Goal: Transaction & Acquisition: Purchase product/service

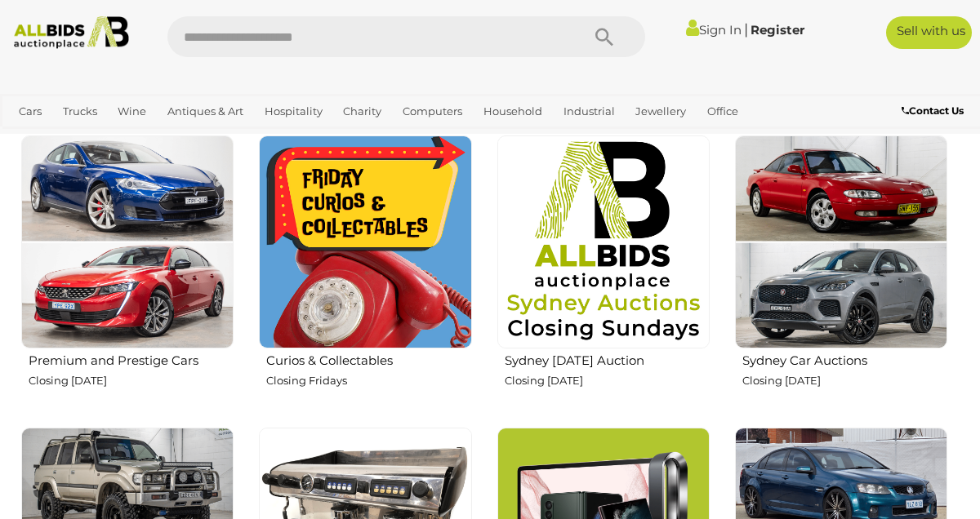
scroll to position [543, 0]
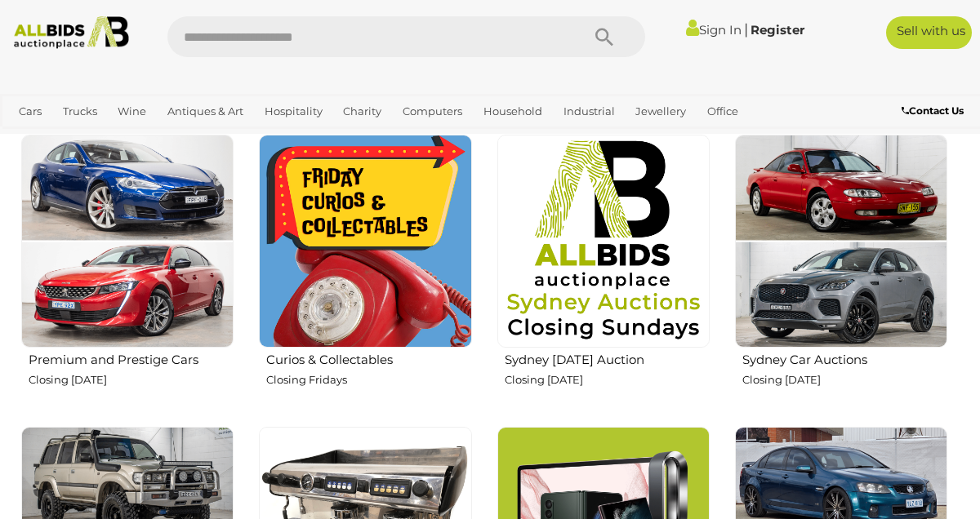
click at [626, 259] on img at bounding box center [603, 241] width 212 height 212
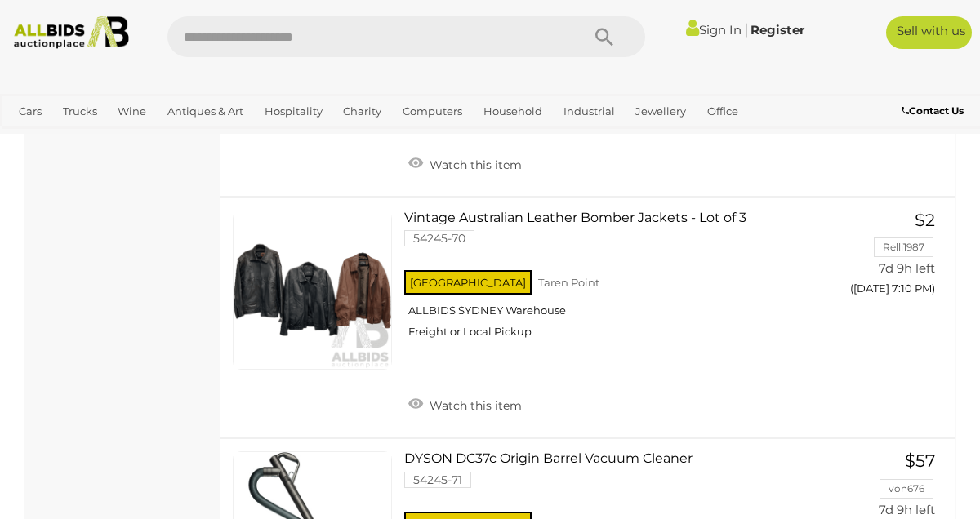
scroll to position [9782, 0]
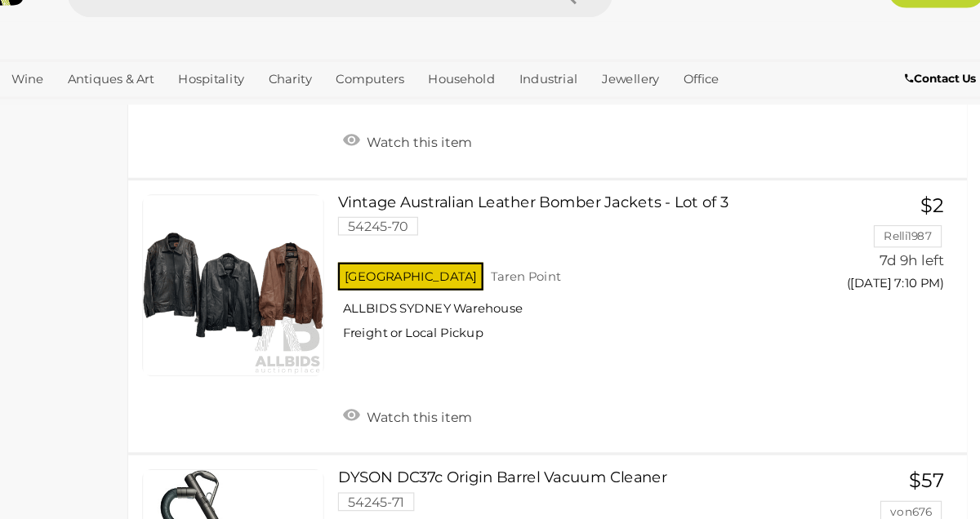
click at [558, 212] on link "Vintage Australian Leather Bomber Jackets - Lot of 3 54245-70 NSW Taren Point" at bounding box center [618, 282] width 404 height 141
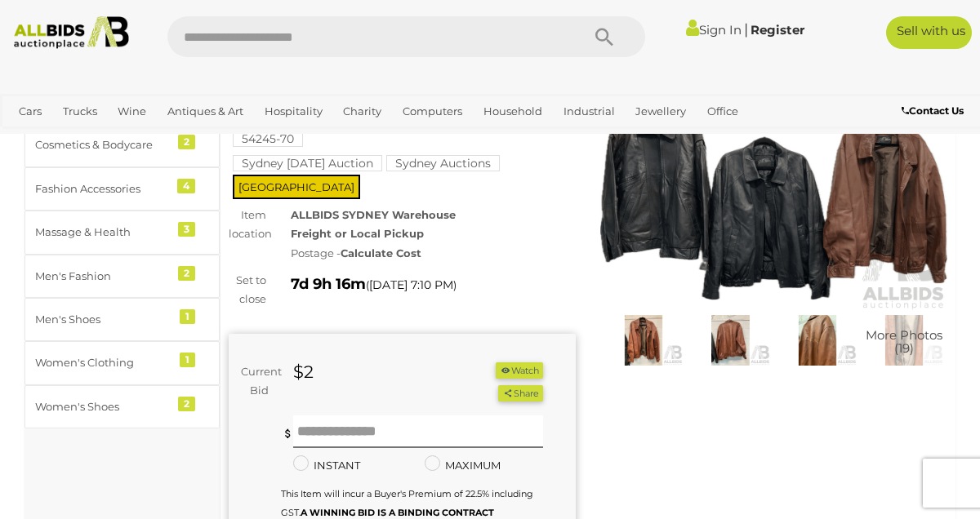
scroll to position [116, 0]
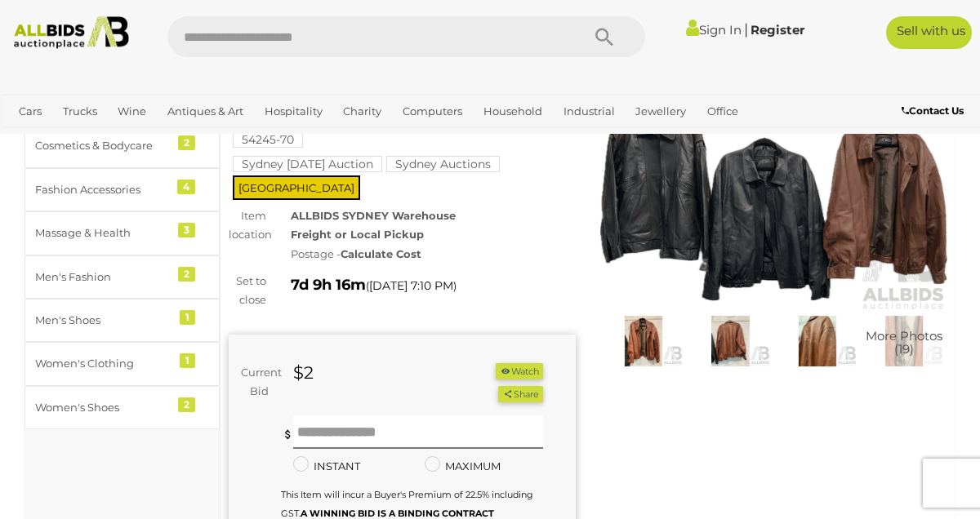
click at [911, 343] on span "More Photos (19)" at bounding box center [903, 342] width 77 height 27
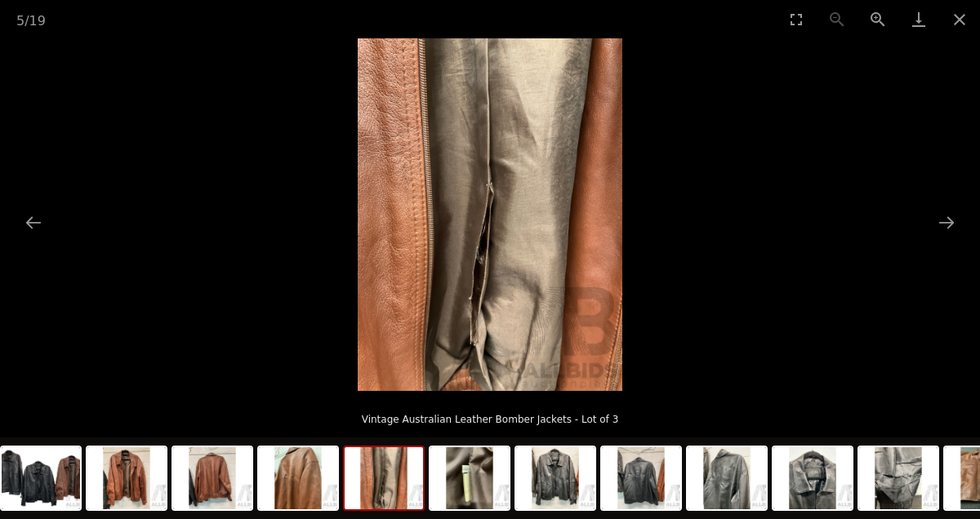
click at [950, 225] on button "Next slide" at bounding box center [946, 223] width 34 height 32
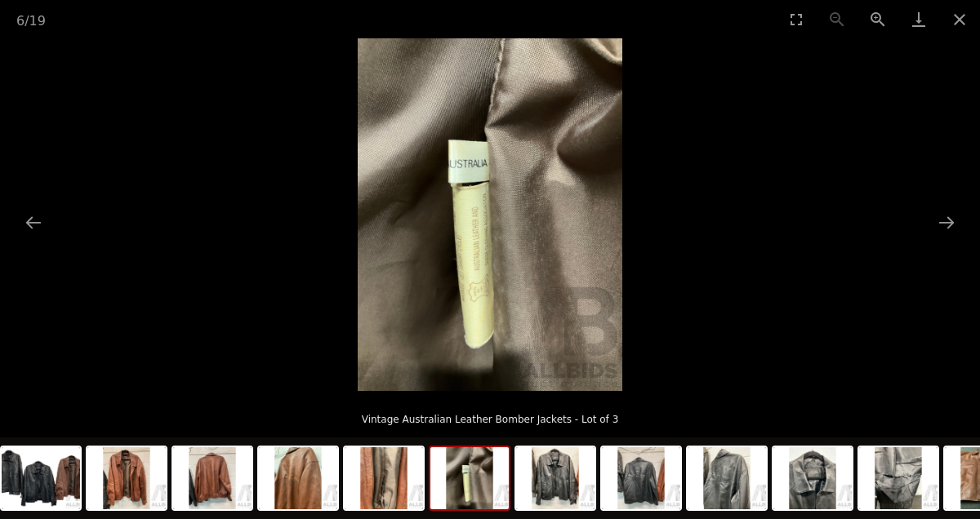
click at [939, 220] on button "Next slide" at bounding box center [946, 223] width 34 height 32
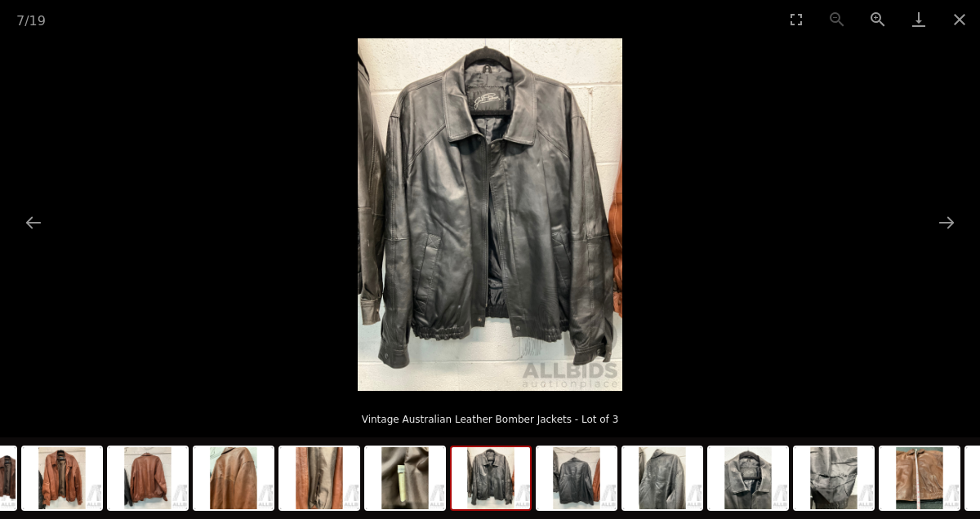
click at [940, 229] on button "Next slide" at bounding box center [946, 223] width 34 height 32
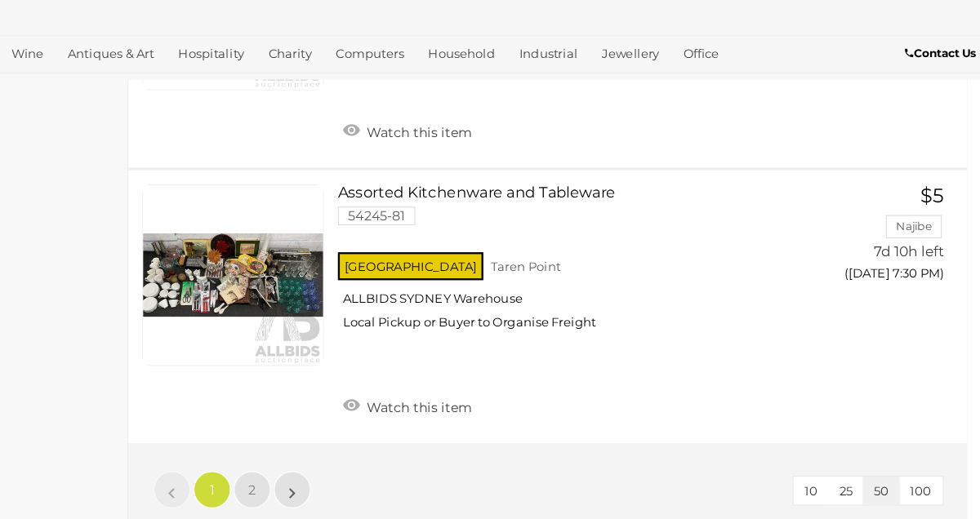
scroll to position [12199, 0]
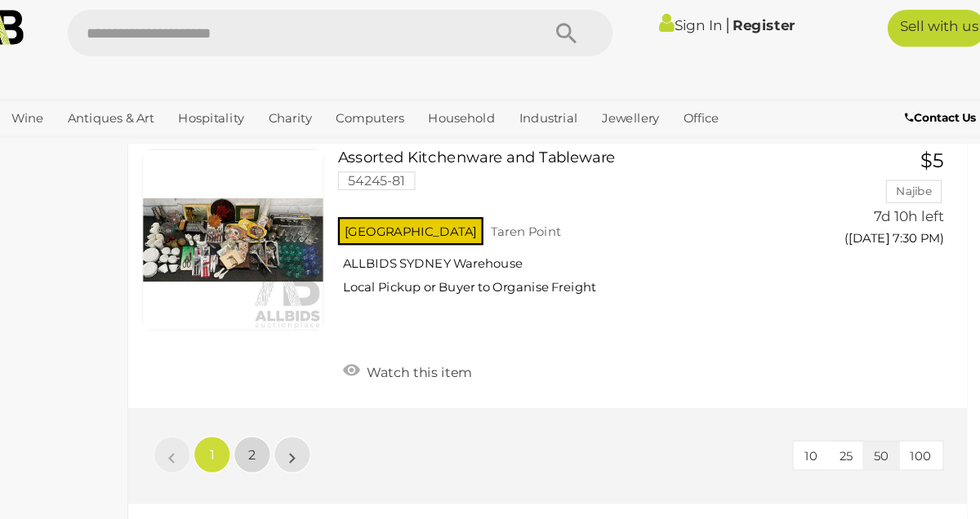
click at [331, 399] on span "2" at bounding box center [329, 406] width 7 height 15
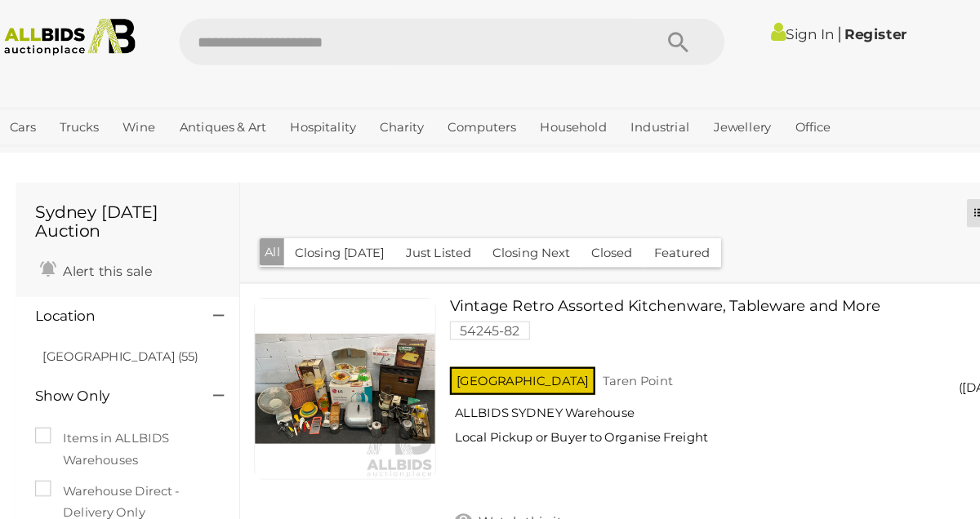
click at [92, 112] on link "Trucks" at bounding box center [79, 111] width 47 height 27
click at [0, 0] on span "Auctions" at bounding box center [0, 0] width 0 height 0
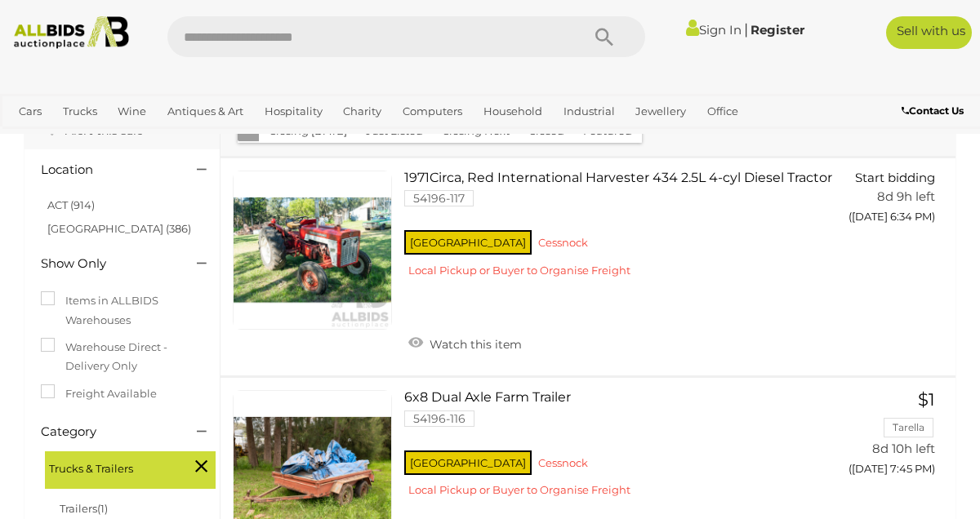
scroll to position [118, 0]
click at [327, 247] on link at bounding box center [312, 250] width 159 height 159
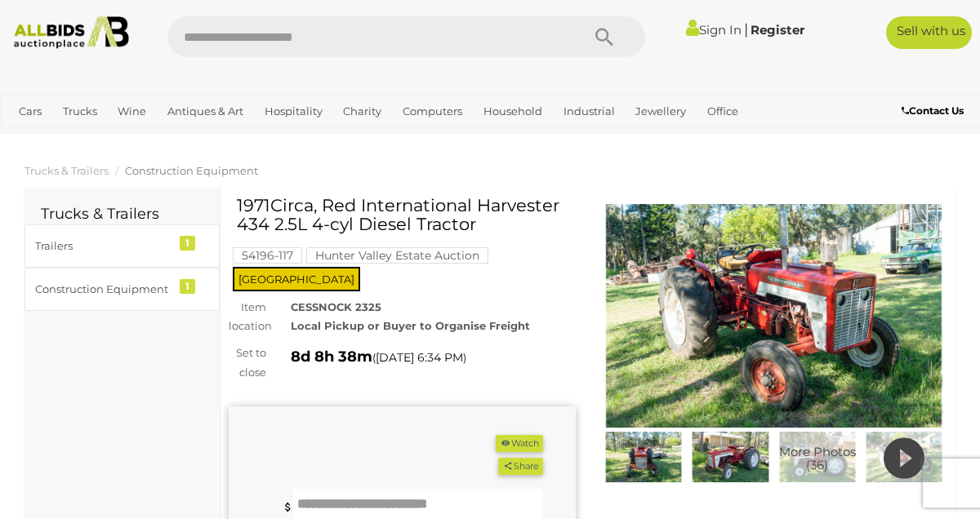
click at [737, 461] on img at bounding box center [730, 457] width 78 height 51
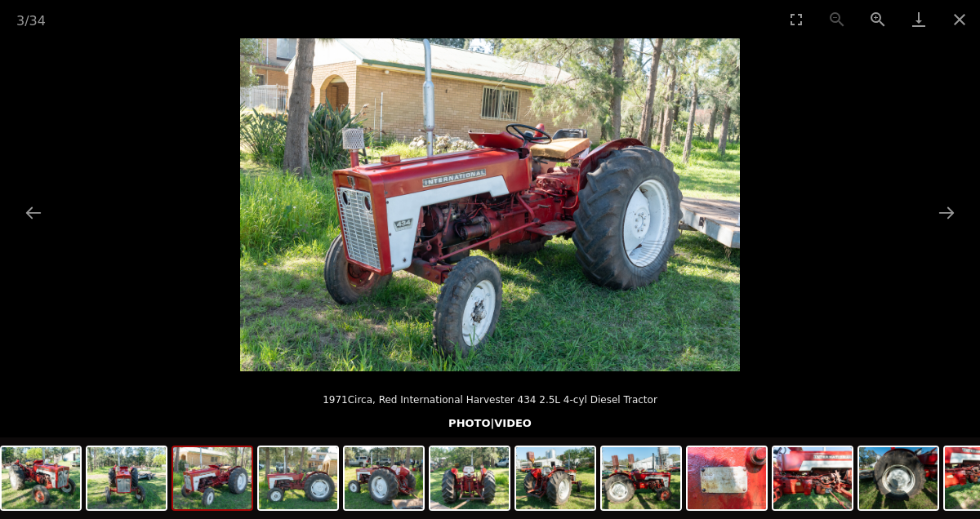
click at [946, 220] on button "Next slide" at bounding box center [946, 213] width 34 height 32
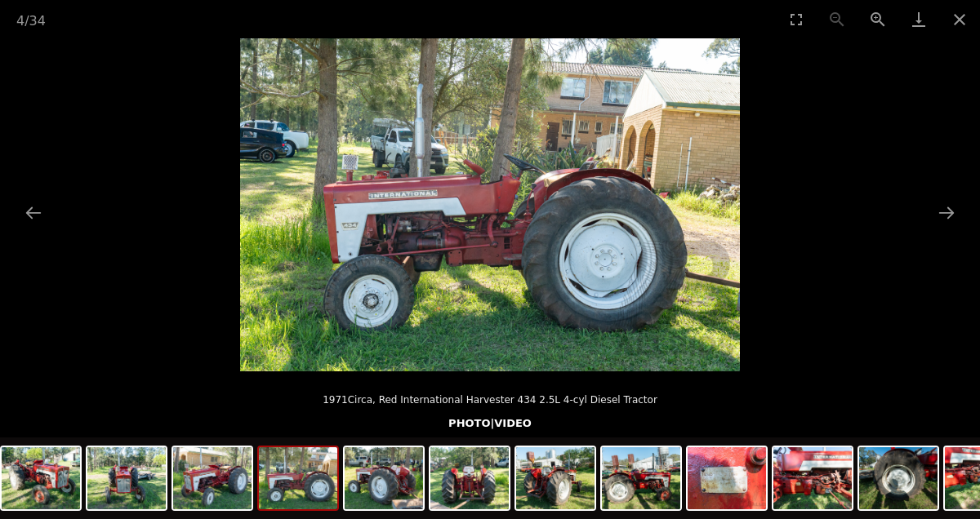
click at [936, 224] on button "Next slide" at bounding box center [946, 213] width 34 height 32
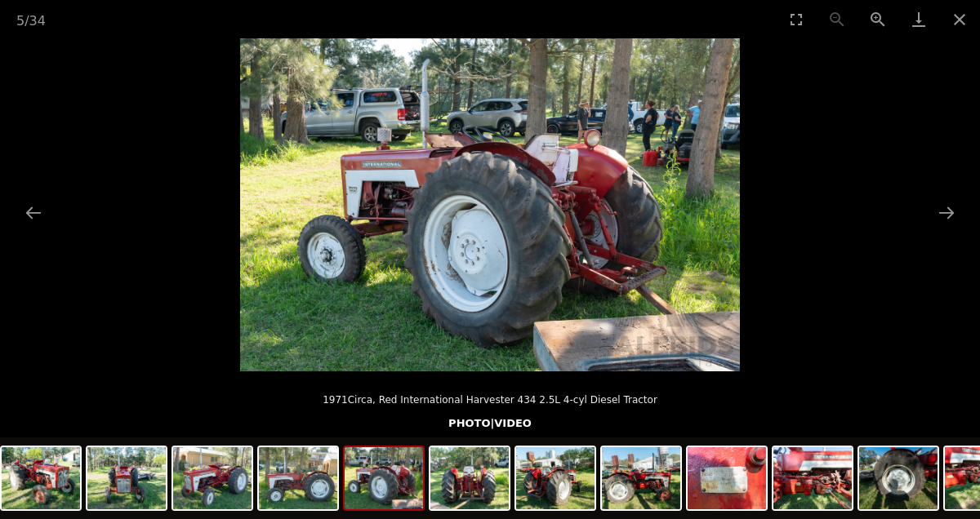
click at [941, 224] on button "Next slide" at bounding box center [946, 213] width 34 height 32
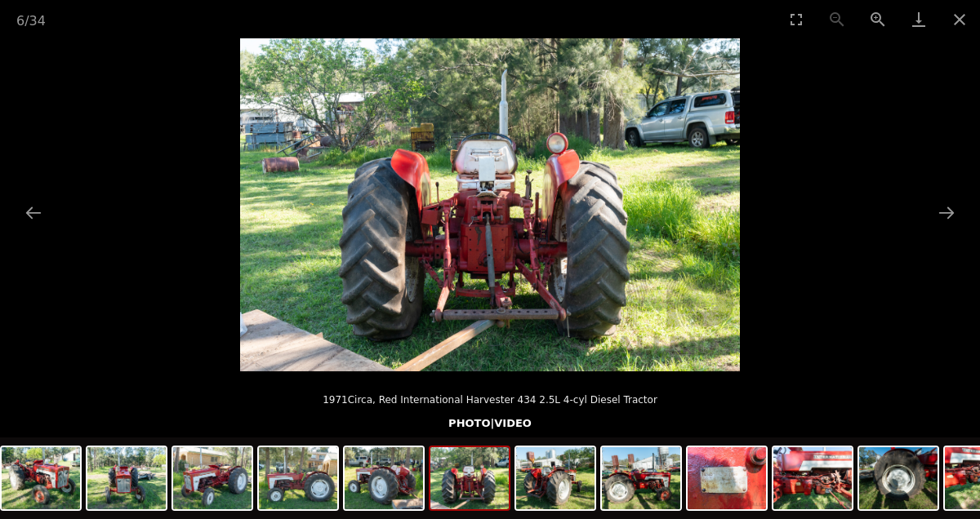
click at [934, 220] on button "Next slide" at bounding box center [946, 213] width 34 height 32
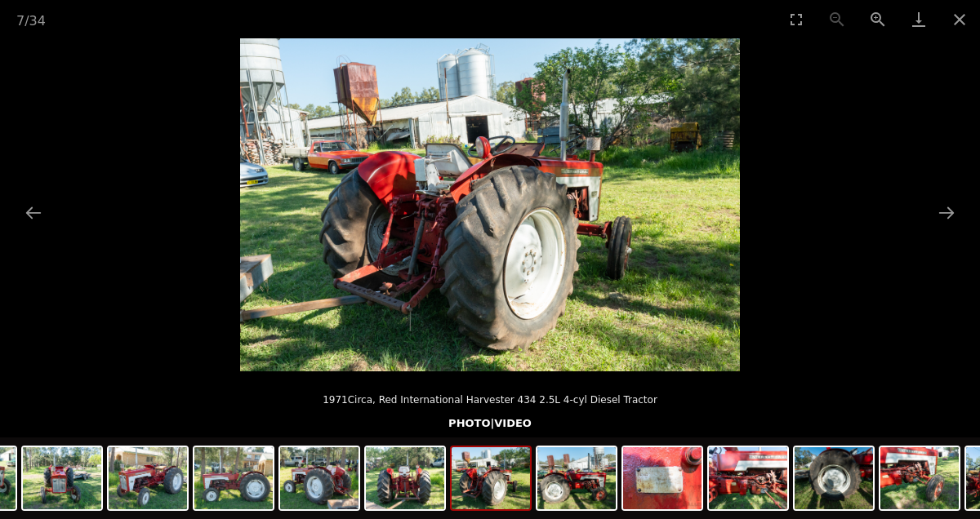
click at [942, 222] on button "Next slide" at bounding box center [946, 213] width 34 height 32
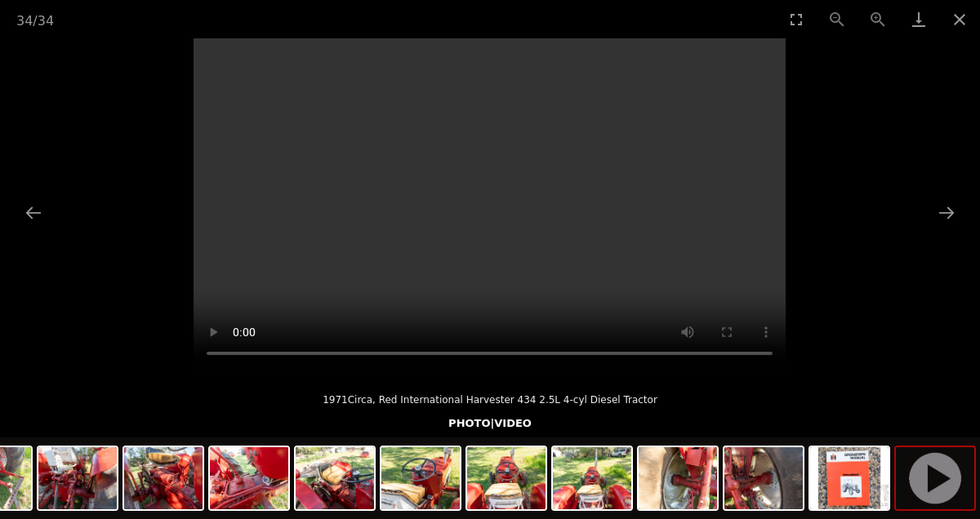
click at [947, 216] on button "Next slide" at bounding box center [946, 213] width 34 height 32
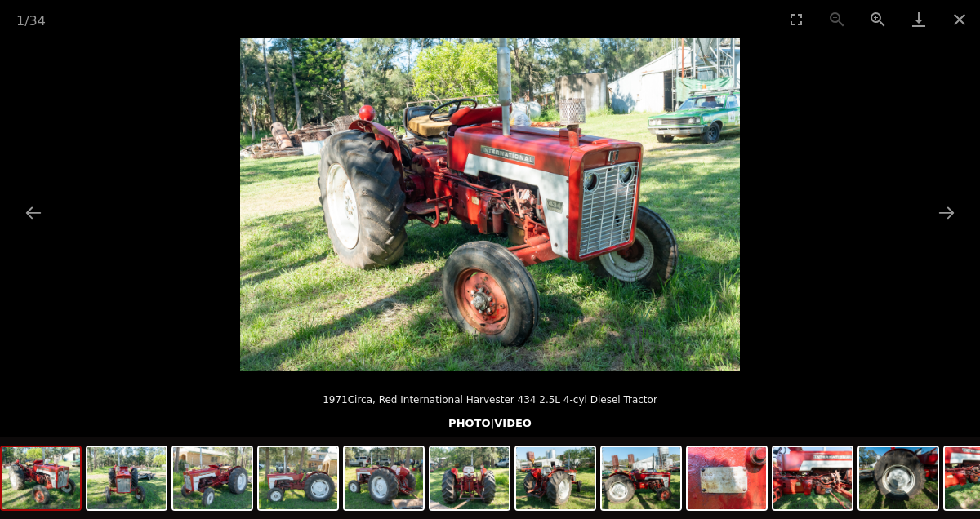
click at [963, 17] on button "Close gallery" at bounding box center [959, 19] width 41 height 38
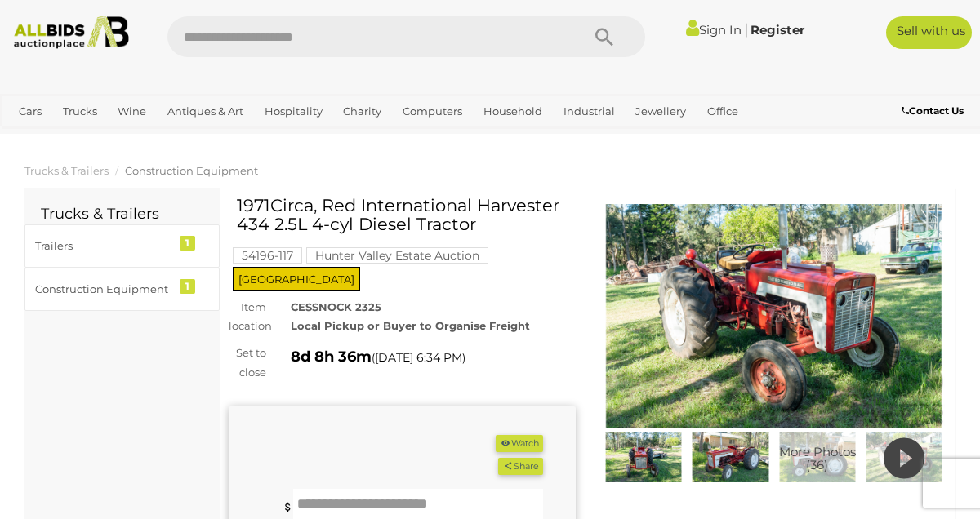
click at [713, 23] on link "Sign In" at bounding box center [714, 30] width 56 height 16
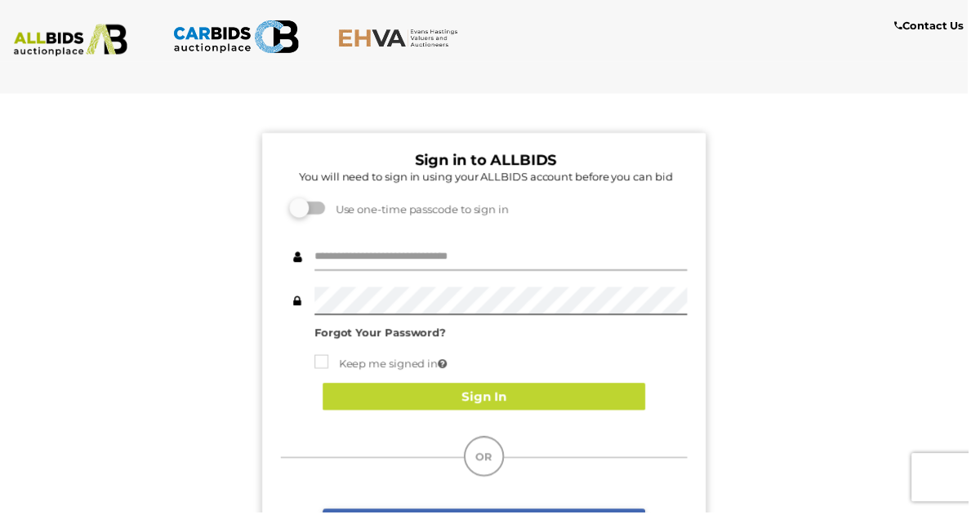
click at [364, 260] on input "text" at bounding box center [506, 260] width 377 height 29
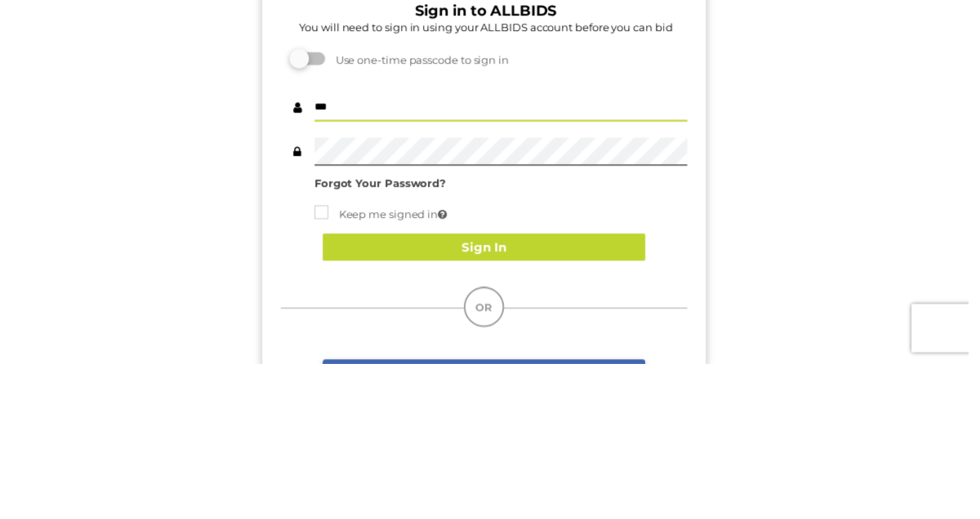
type input "**********"
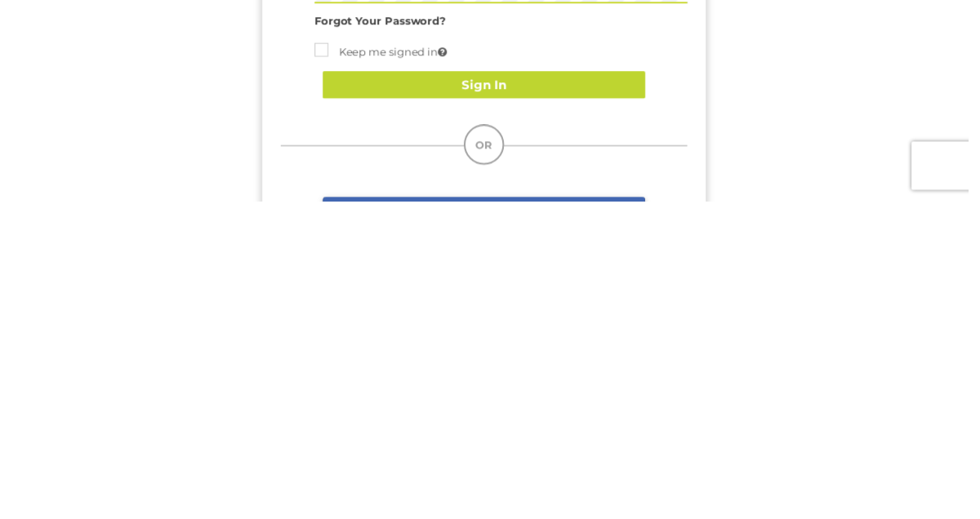
click at [509, 410] on button "Sign In" at bounding box center [490, 402] width 327 height 29
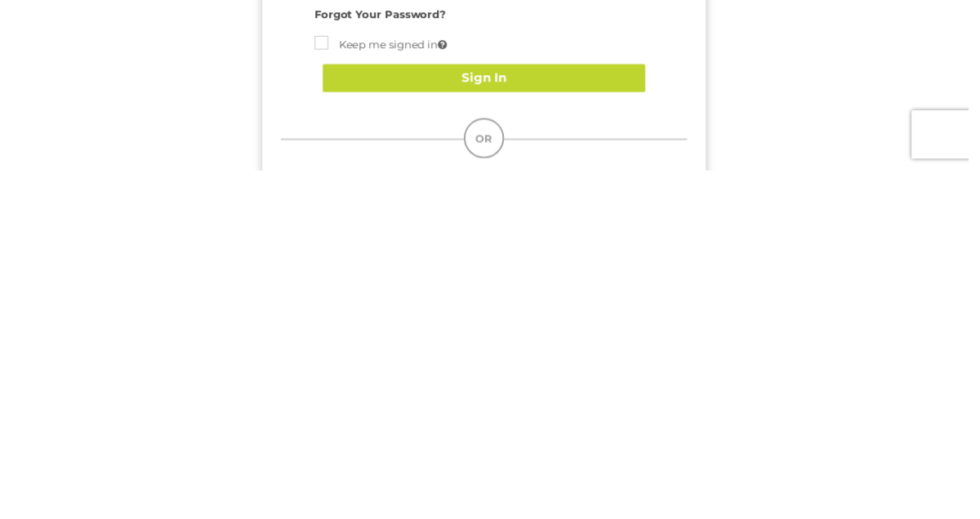
click at [492, 425] on button "Sign In" at bounding box center [490, 426] width 327 height 29
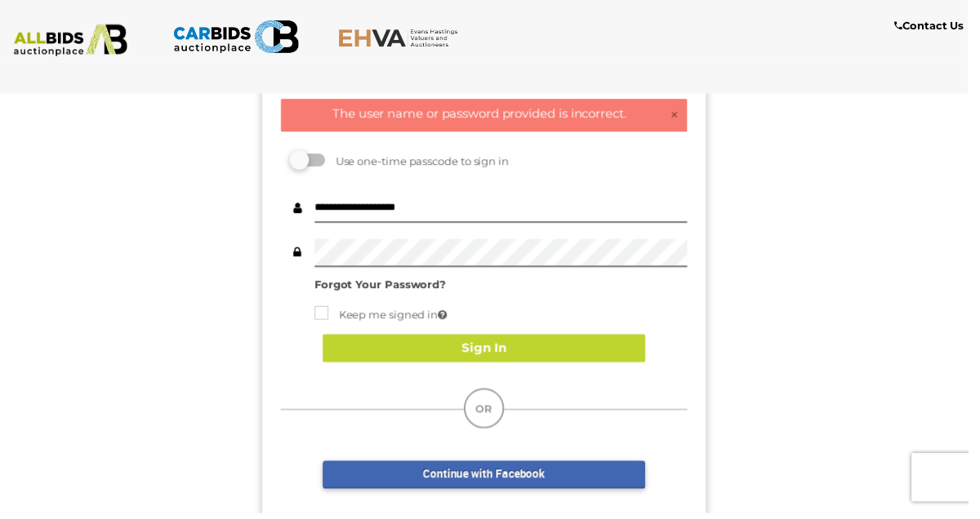
scroll to position [102, 0]
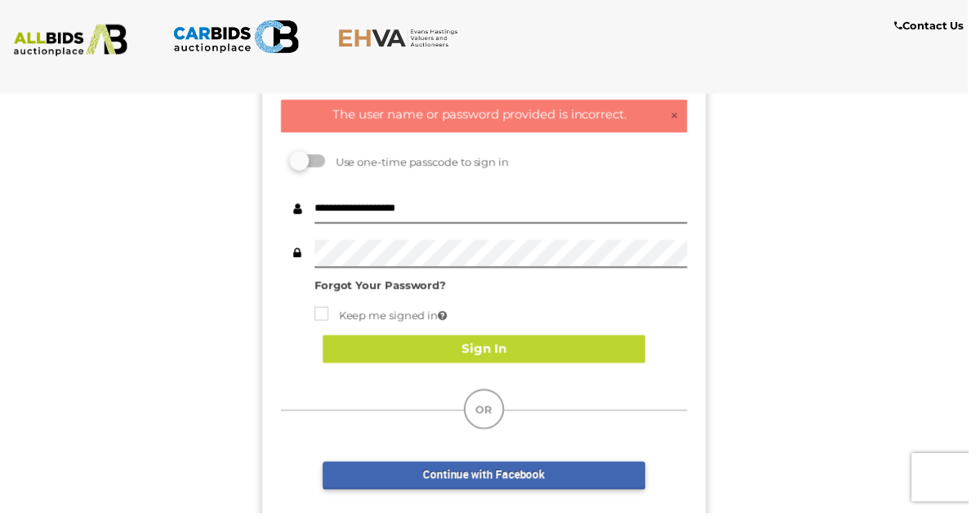
click at [322, 162] on label at bounding box center [312, 162] width 33 height 13
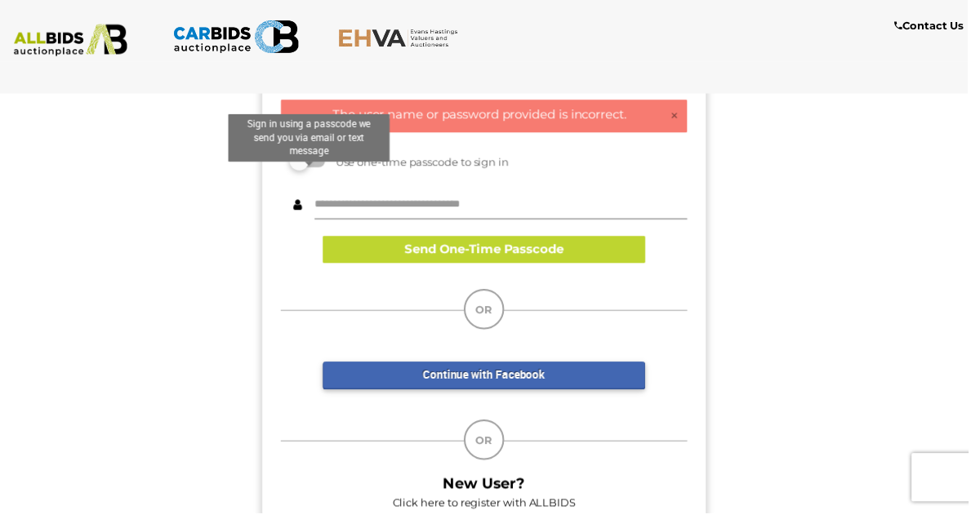
click at [346, 202] on input "text" at bounding box center [506, 207] width 377 height 29
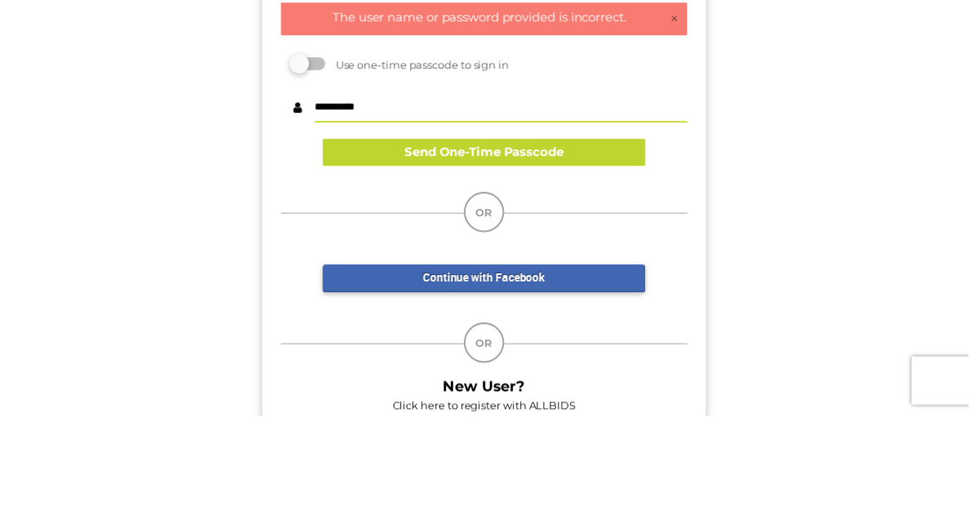
type input "**********"
click at [484, 253] on button "Send One-Time Passcode" at bounding box center [490, 252] width 327 height 29
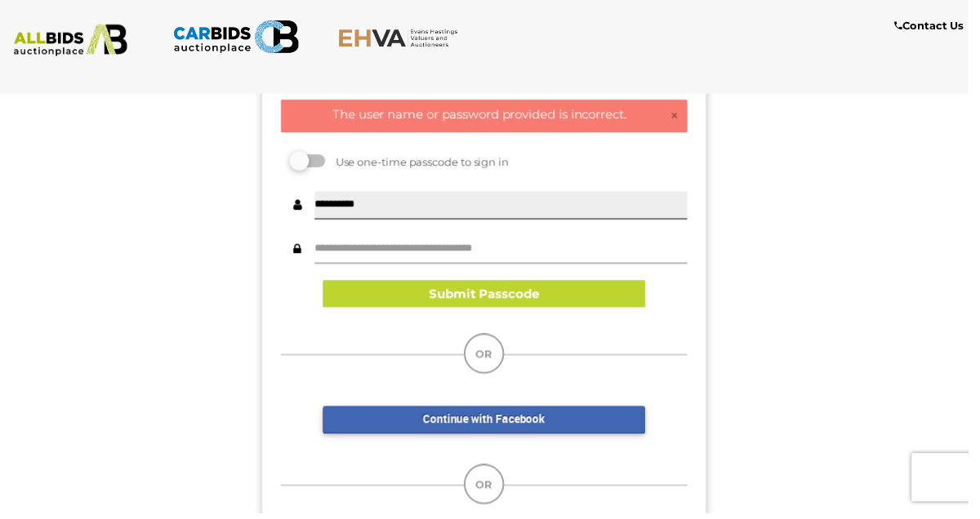
click at [344, 247] on input "text" at bounding box center [506, 252] width 377 height 29
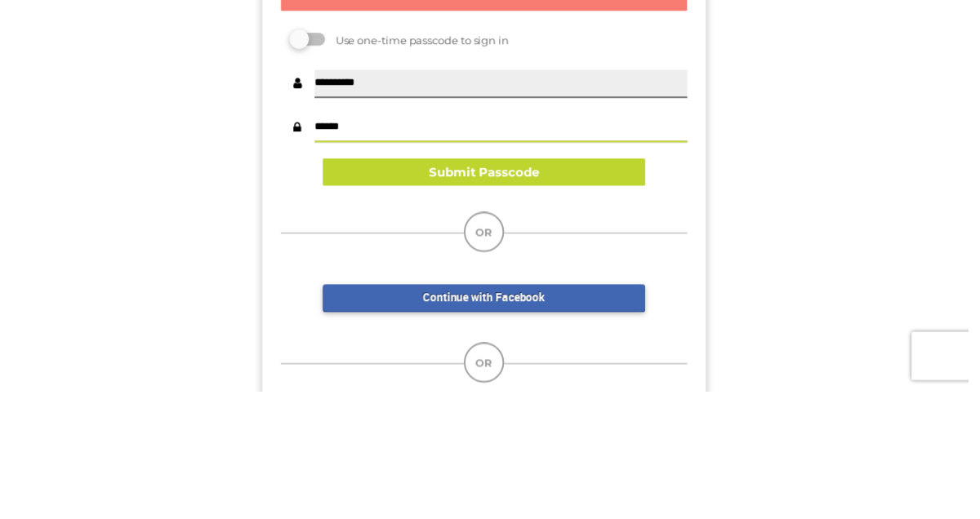
click at [505, 300] on button "Submit Passcode" at bounding box center [490, 297] width 327 height 29
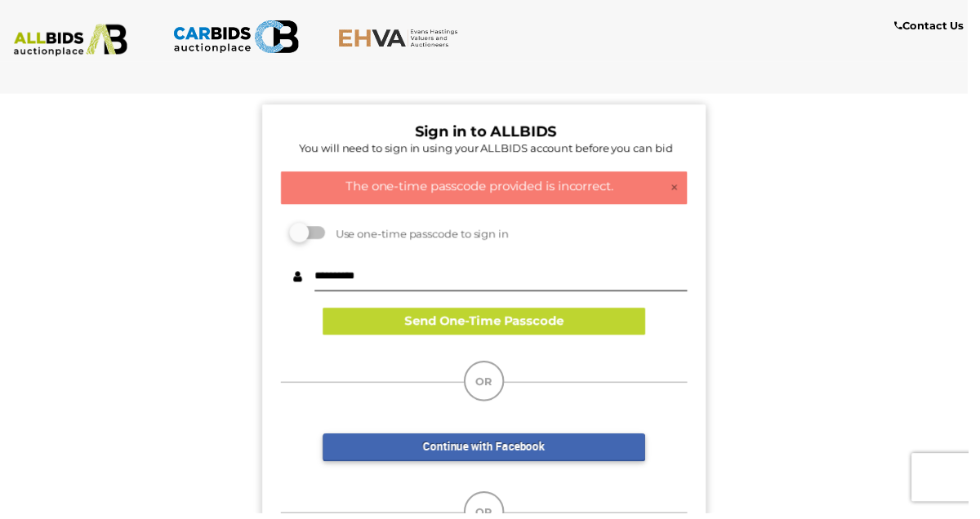
scroll to position [0, 0]
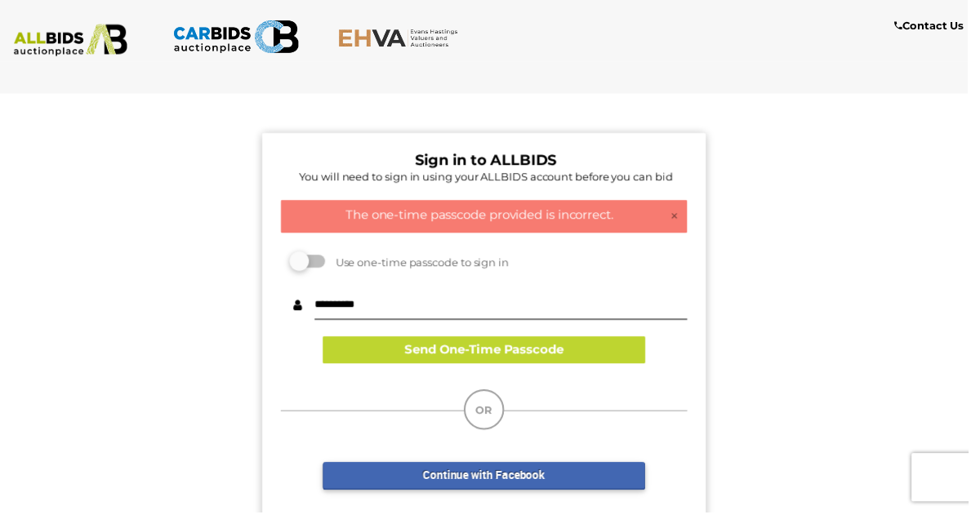
click at [0, 281] on div "**********" at bounding box center [490, 378] width 1004 height 560
click at [0, 293] on div "**********" at bounding box center [490, 378] width 1004 height 560
click at [369, 402] on div "OR" at bounding box center [490, 418] width 436 height 34
click at [416, 362] on button "Send One-Time Passcode" at bounding box center [490, 354] width 327 height 29
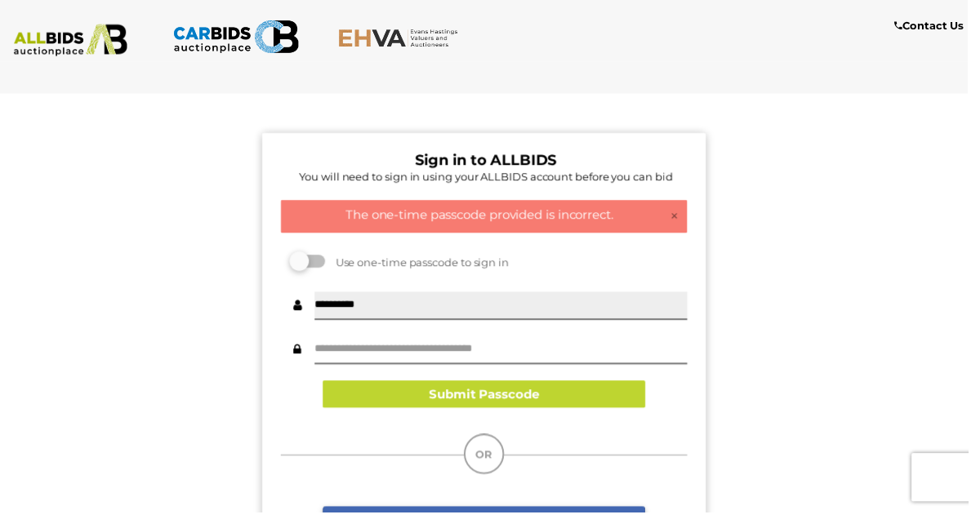
click at [0, 310] on div "**********" at bounding box center [490, 400] width 1004 height 605
click at [346, 352] on input "text" at bounding box center [506, 354] width 377 height 29
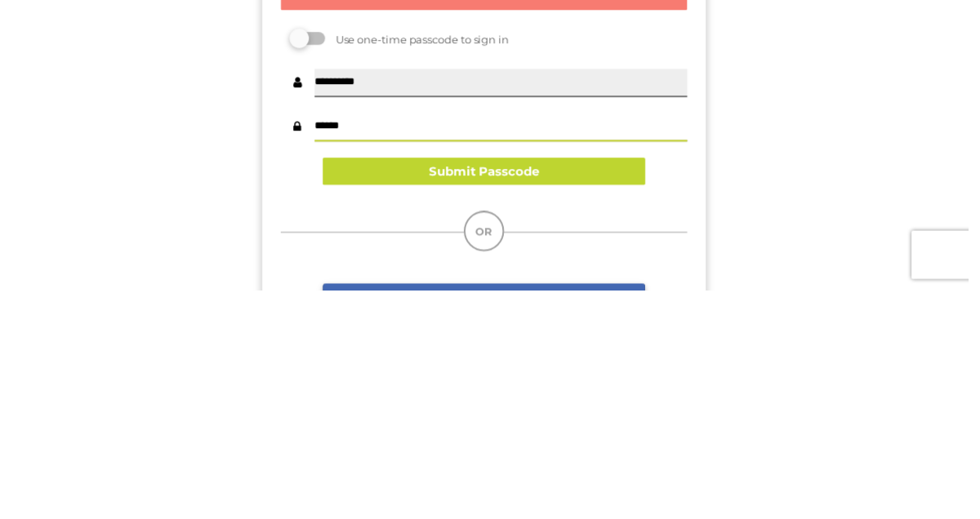
click at [510, 400] on button "Submit Passcode" at bounding box center [490, 399] width 327 height 29
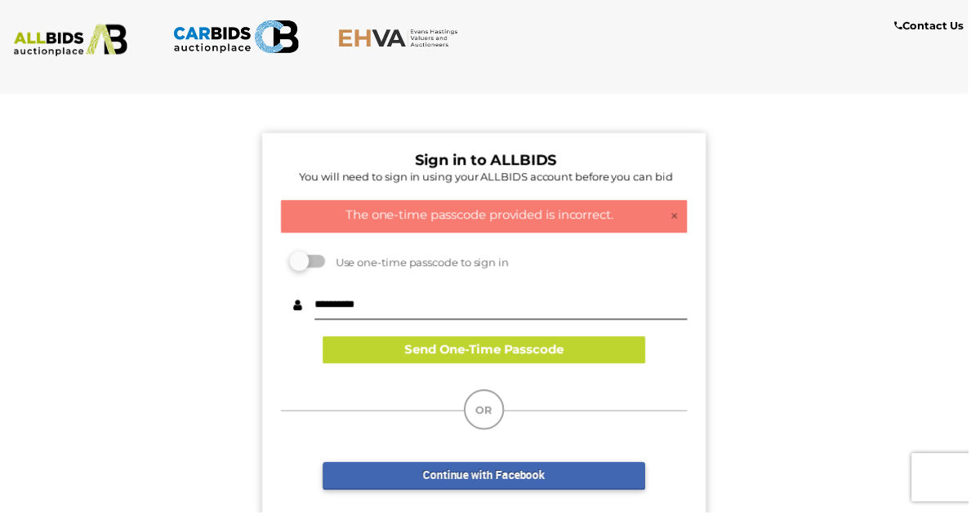
click at [524, 349] on button "Send One-Time Passcode" at bounding box center [490, 354] width 327 height 29
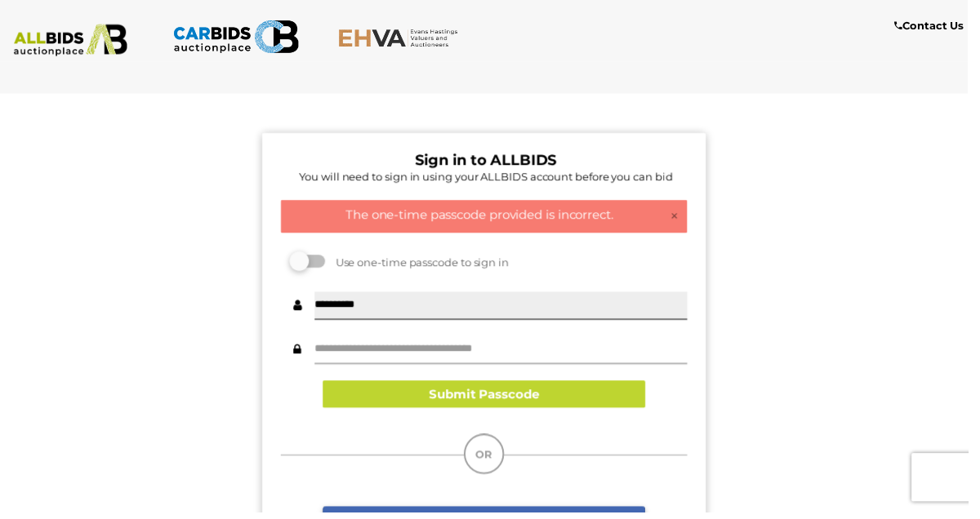
click at [367, 352] on input "text" at bounding box center [506, 354] width 377 height 29
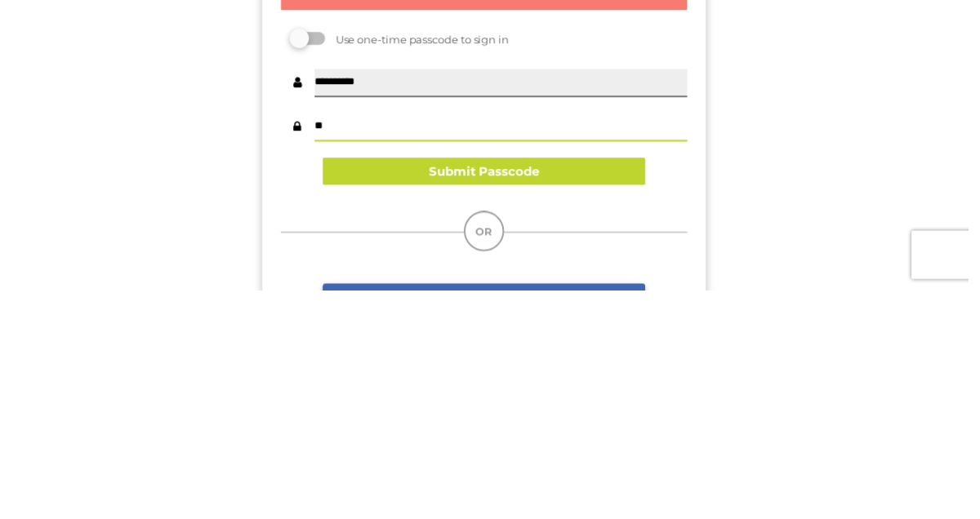
type input "*"
type input "******"
click at [499, 401] on button "Submit Passcode" at bounding box center [490, 399] width 327 height 29
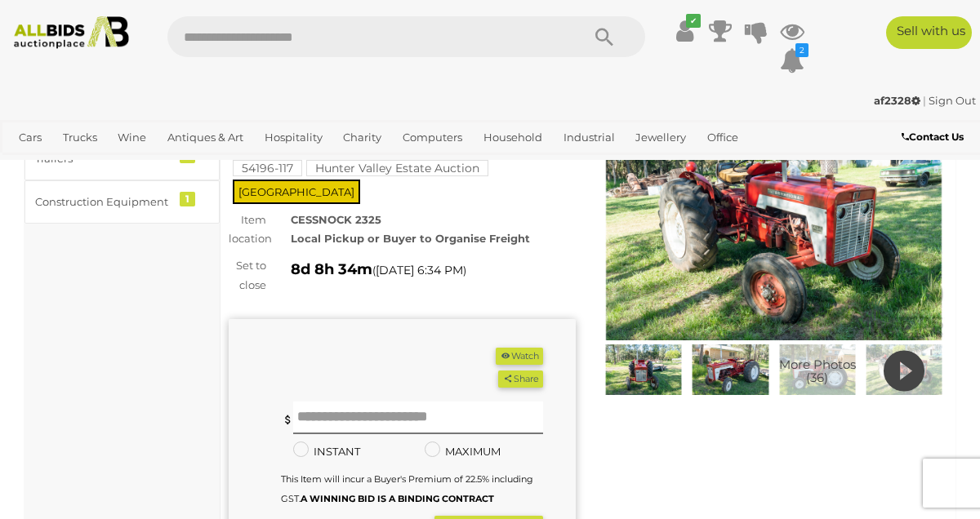
scroll to position [91, 0]
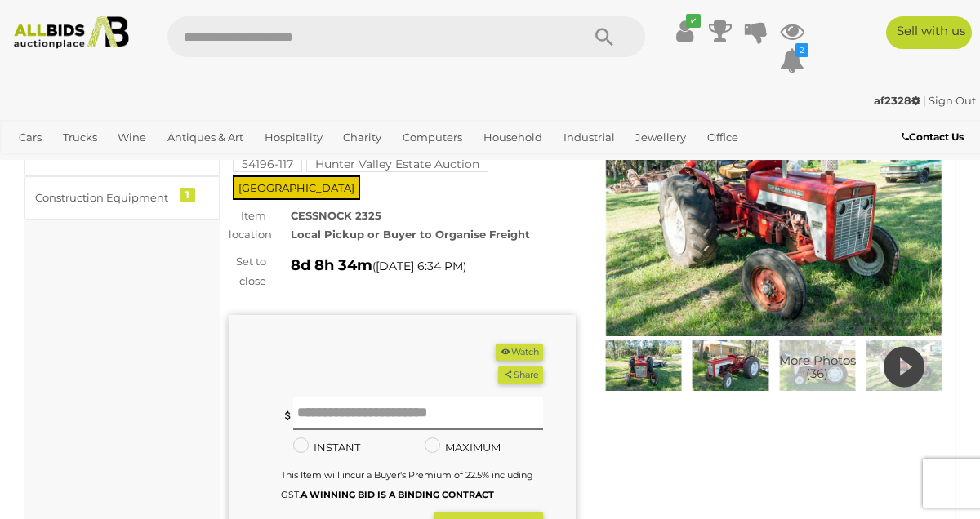
click at [507, 344] on button "Watch" at bounding box center [519, 352] width 47 height 17
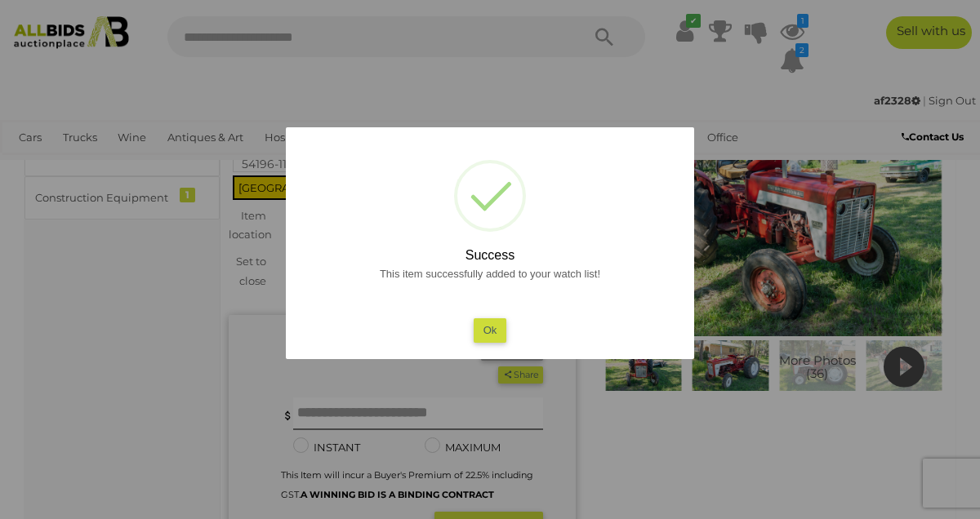
click at [792, 56] on div at bounding box center [490, 259] width 980 height 519
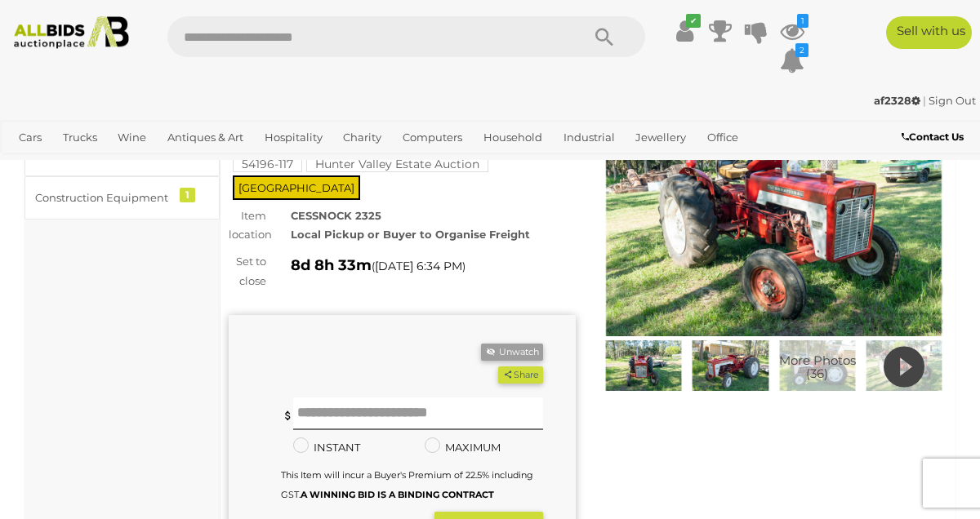
click at [802, 50] on icon "2" at bounding box center [801, 50] width 13 height 14
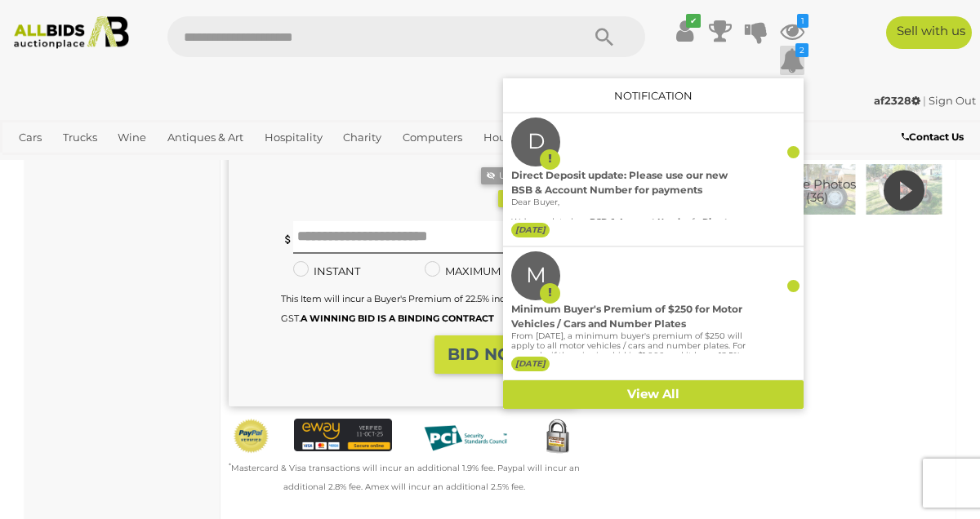
scroll to position [271, 0]
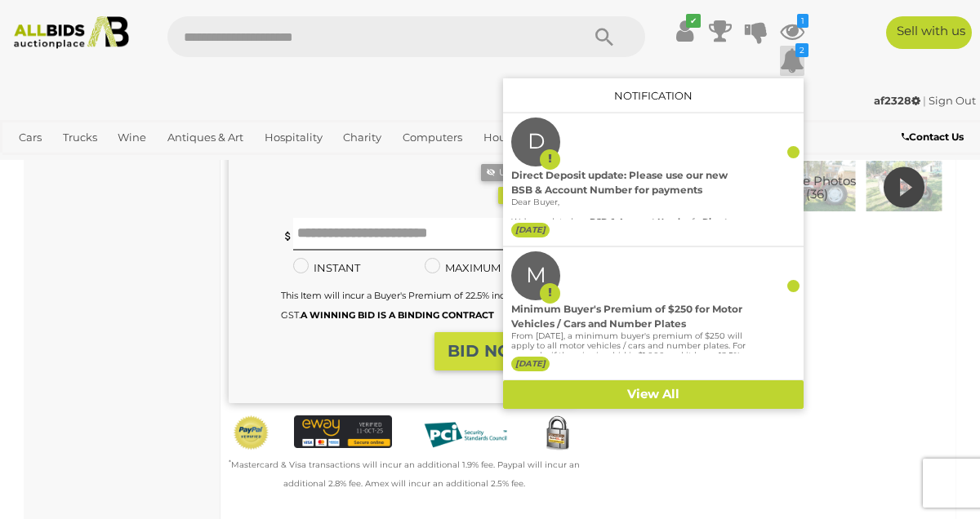
click at [848, 69] on div "✔ 1 2 D" at bounding box center [490, 49] width 1004 height 67
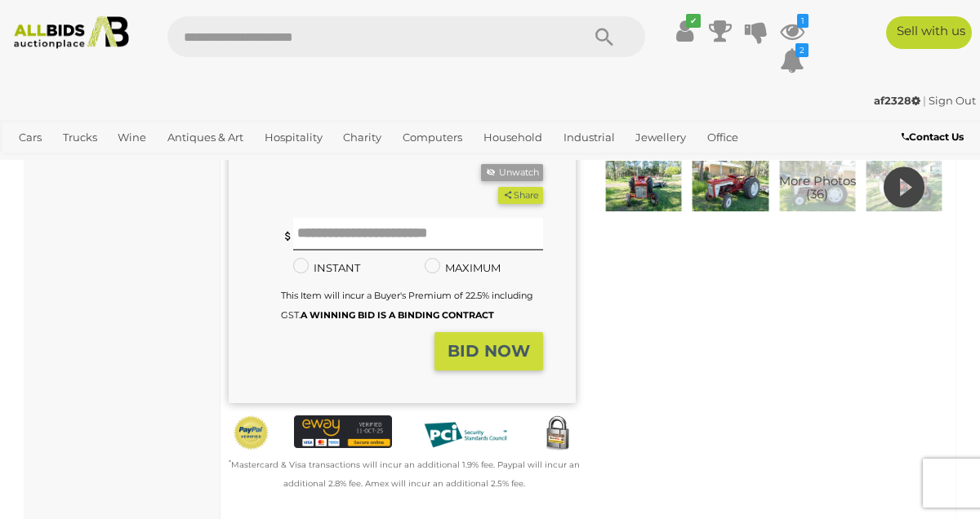
click at [688, 33] on icon at bounding box center [684, 30] width 17 height 29
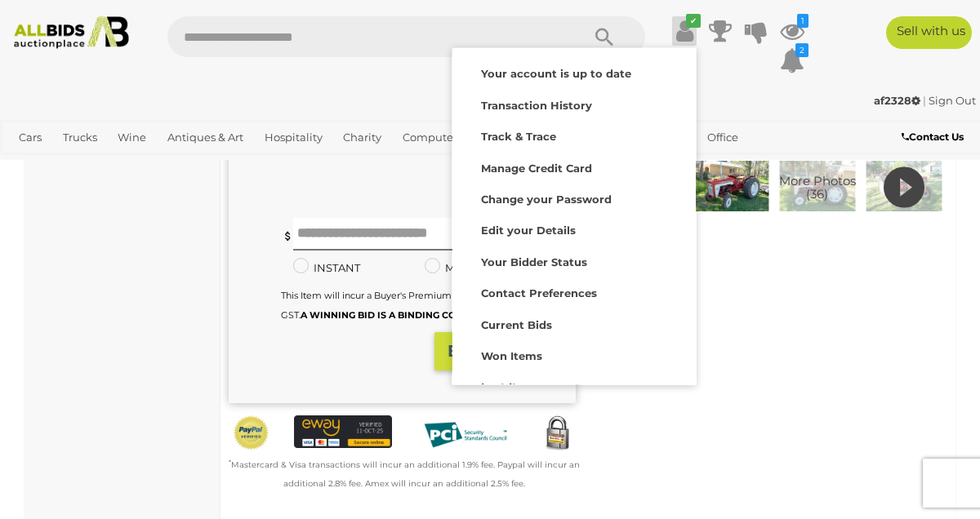
click at [859, 63] on div "✔ 1 2 D" at bounding box center [490, 49] width 1004 height 67
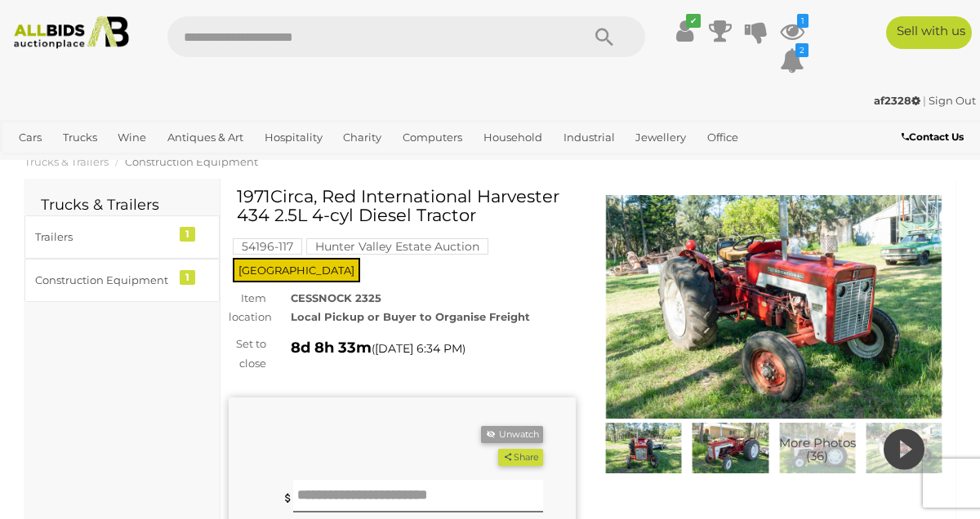
scroll to position [0, 0]
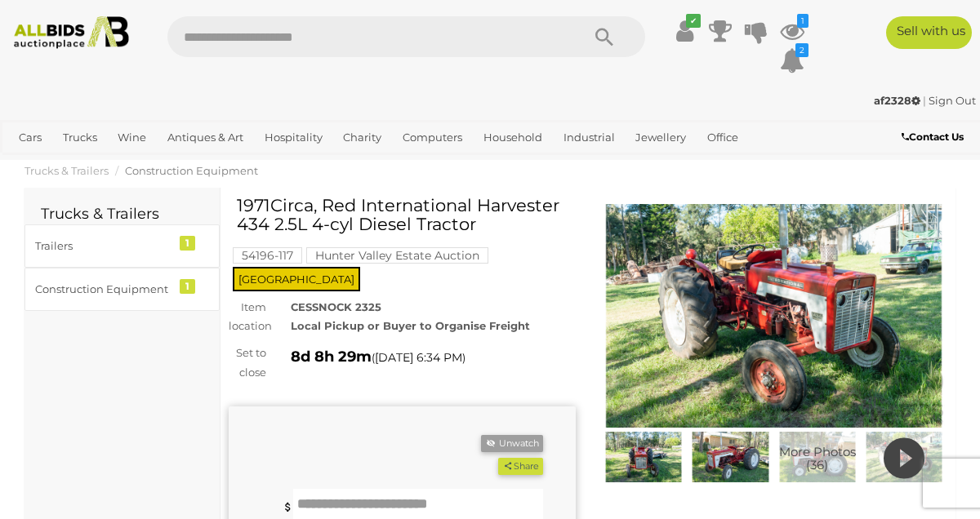
click at [138, 141] on link "Wine" at bounding box center [132, 137] width 42 height 27
click at [0, 0] on span "Auctions" at bounding box center [0, 0] width 0 height 0
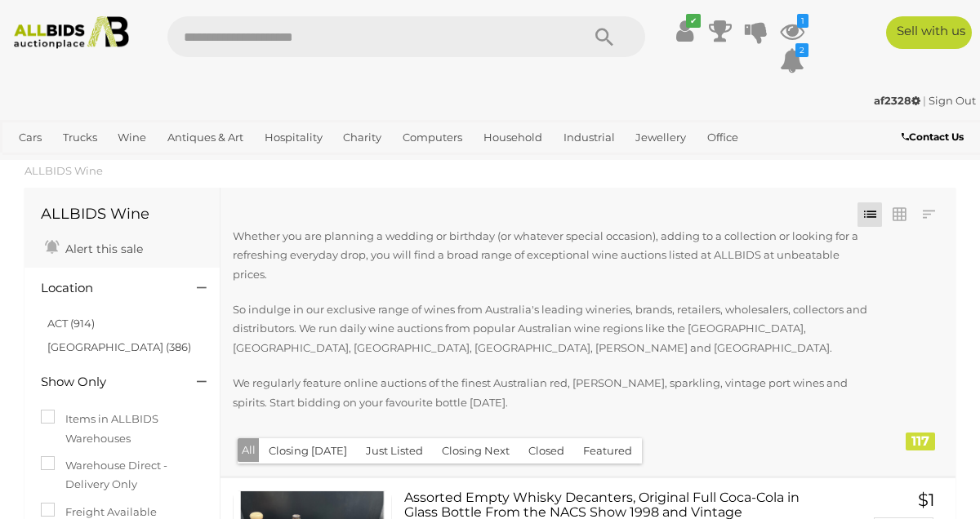
click at [296, 132] on link "Hospitality" at bounding box center [293, 137] width 71 height 27
click at [0, 0] on link "View All Hospitality Auctions" at bounding box center [0, 0] width 0 height 0
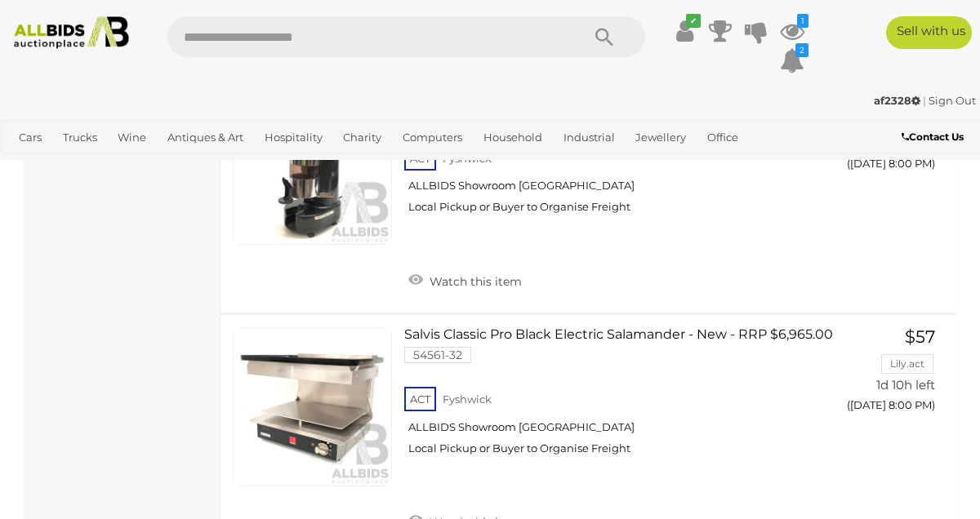
scroll to position [7499, 0]
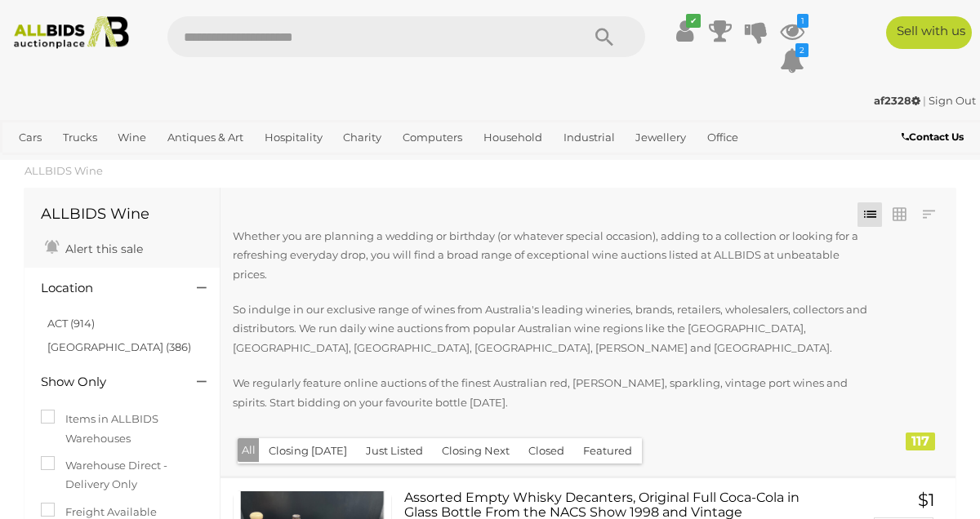
click at [598, 138] on link "Industrial" at bounding box center [589, 137] width 64 height 27
click at [0, 0] on link "View All Industrial Auctions" at bounding box center [0, 0] width 0 height 0
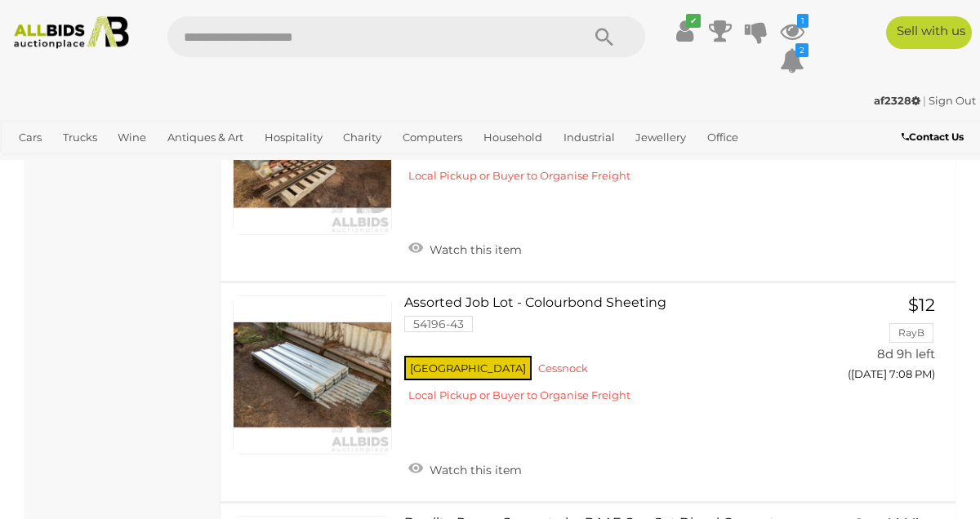
scroll to position [10467, 0]
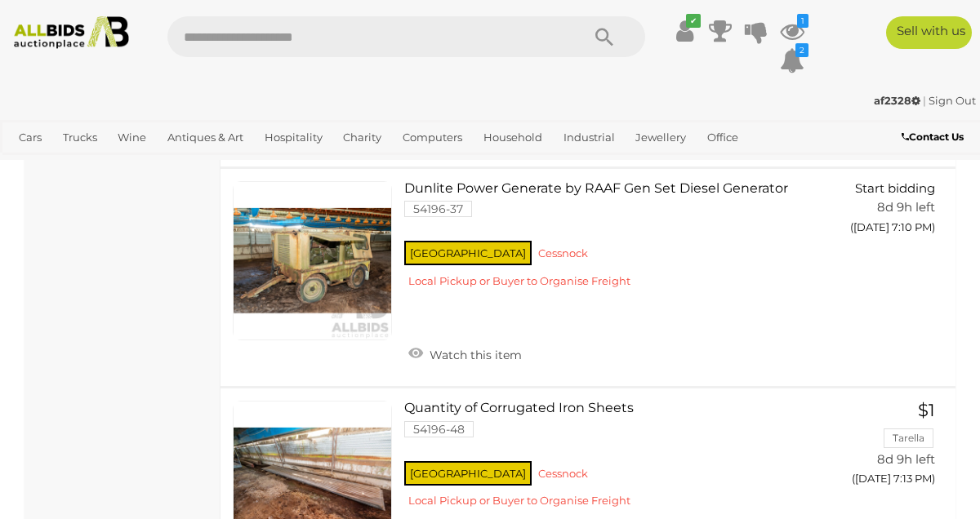
click at [576, 407] on link "Quantity of Corrugated Iron Sheets 54196-48 NSW Cessnock" at bounding box center [618, 460] width 404 height 119
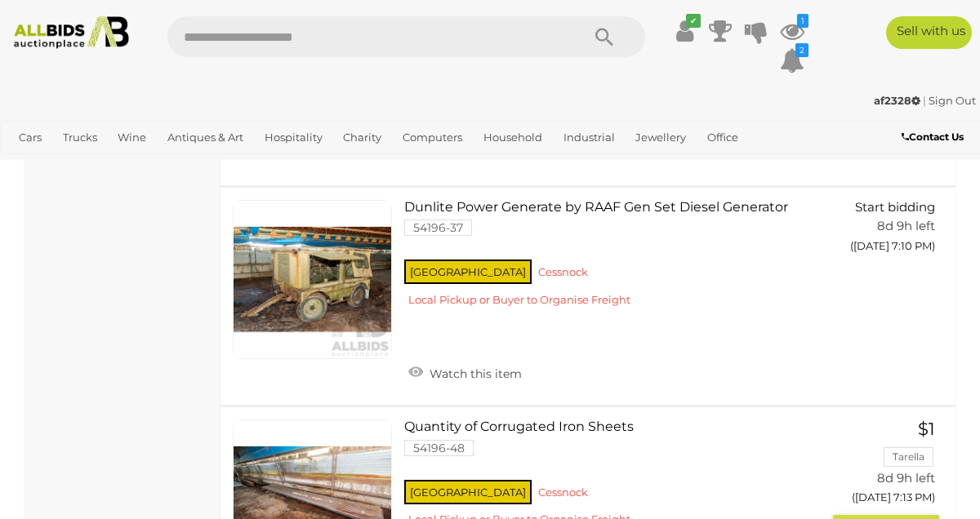
scroll to position [10771, 0]
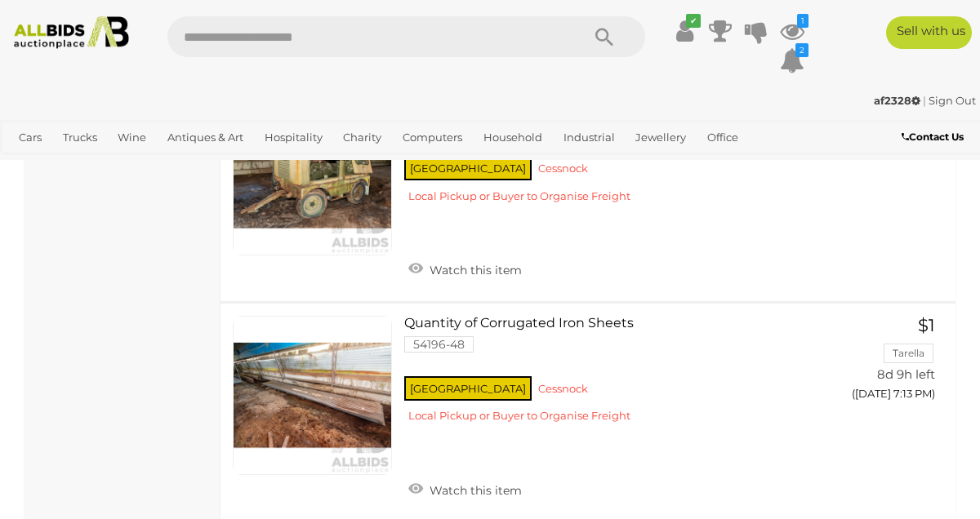
scroll to position [10880, 0]
click at [491, 317] on link "Quantity of Corrugated Iron Sheets 54196-48 NSW Cessnock" at bounding box center [618, 376] width 404 height 119
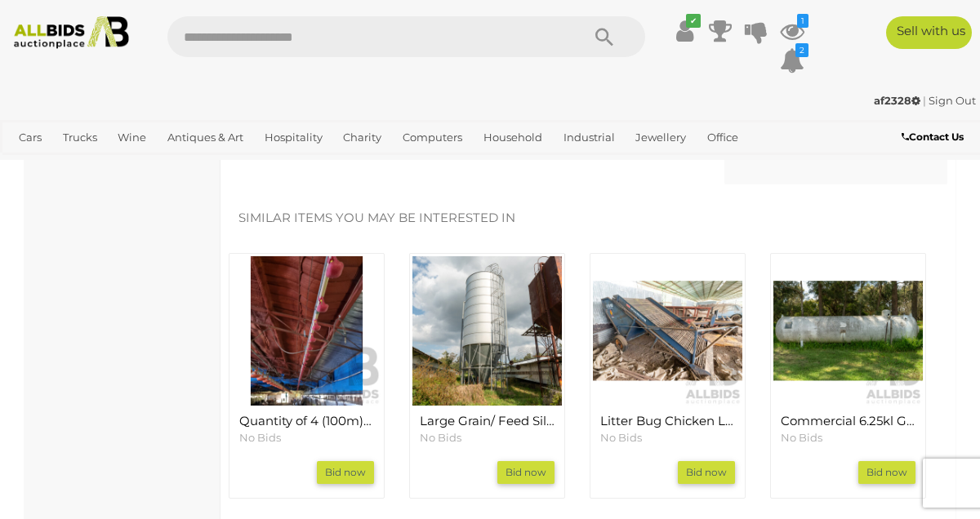
scroll to position [1155, 0]
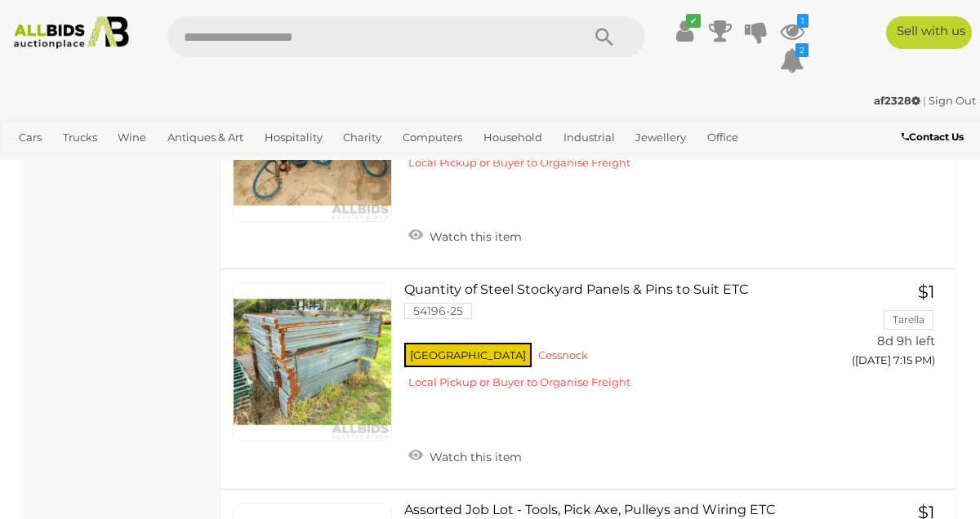
scroll to position [11357, 0]
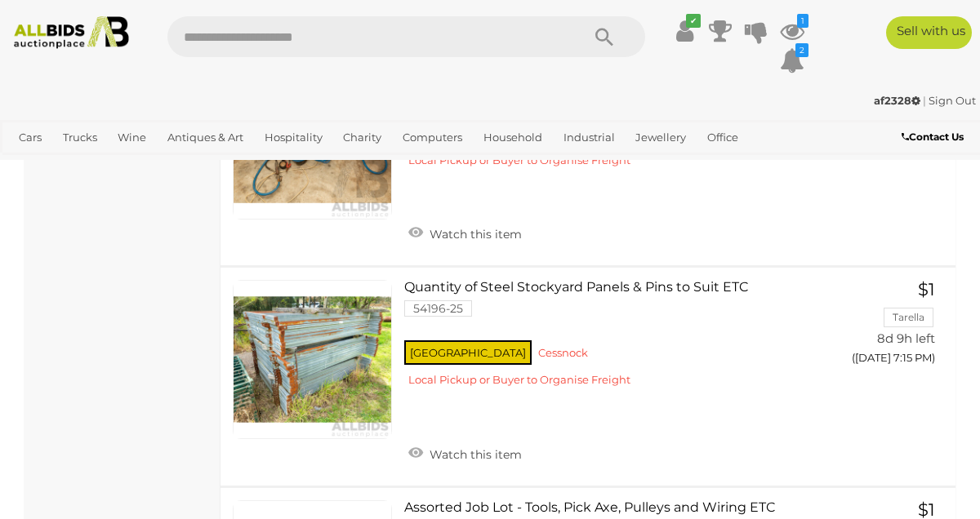
click at [331, 340] on link at bounding box center [312, 359] width 159 height 159
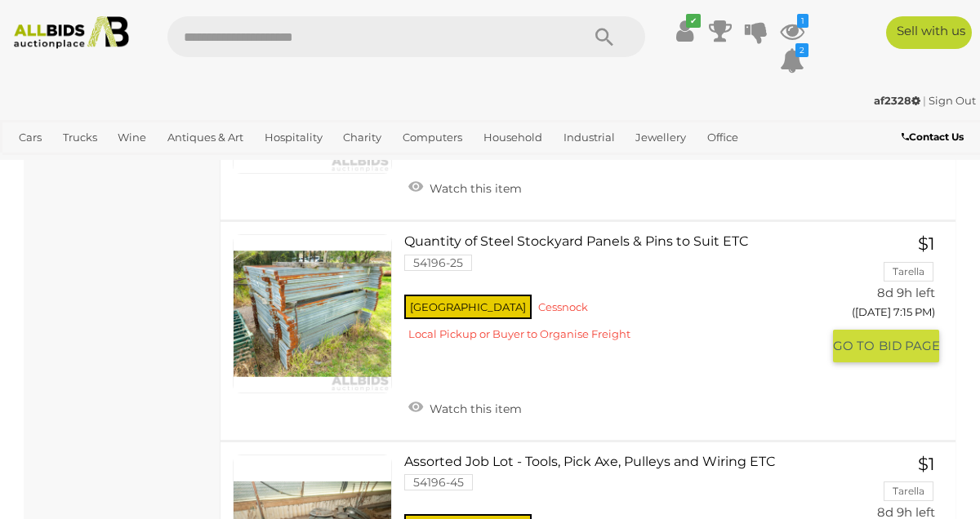
scroll to position [11435, 0]
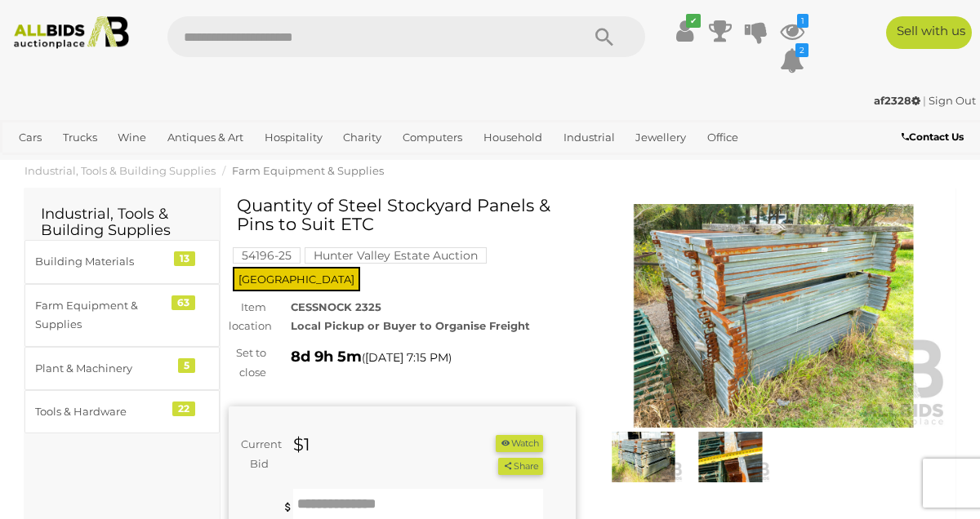
click at [732, 465] on img at bounding box center [730, 457] width 78 height 51
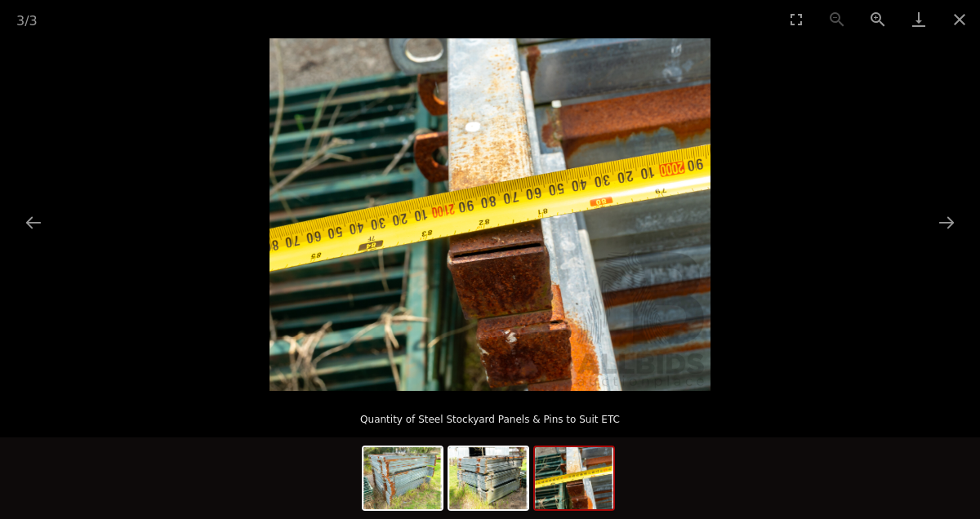
click at [492, 480] on img at bounding box center [488, 478] width 78 height 62
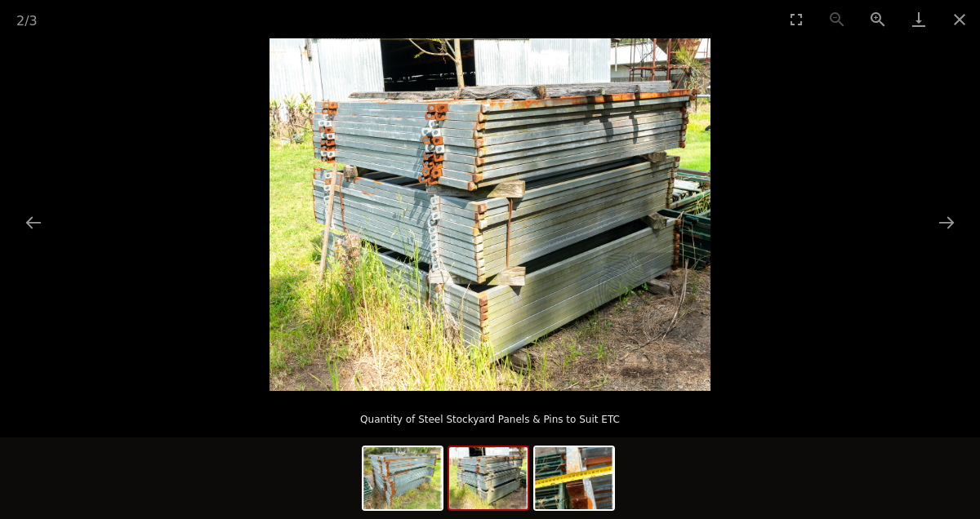
click at [940, 234] on button "Next slide" at bounding box center [946, 223] width 34 height 32
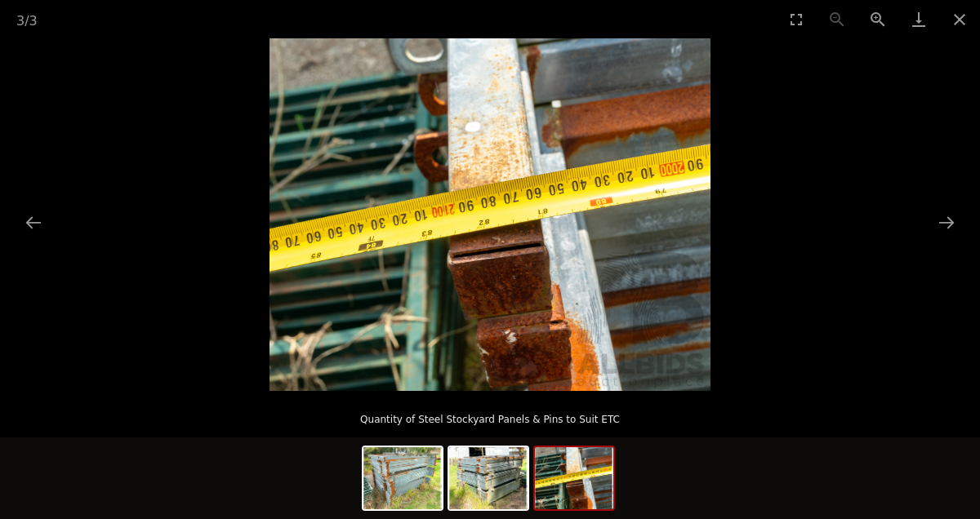
click at [938, 237] on button "Next slide" at bounding box center [946, 223] width 34 height 32
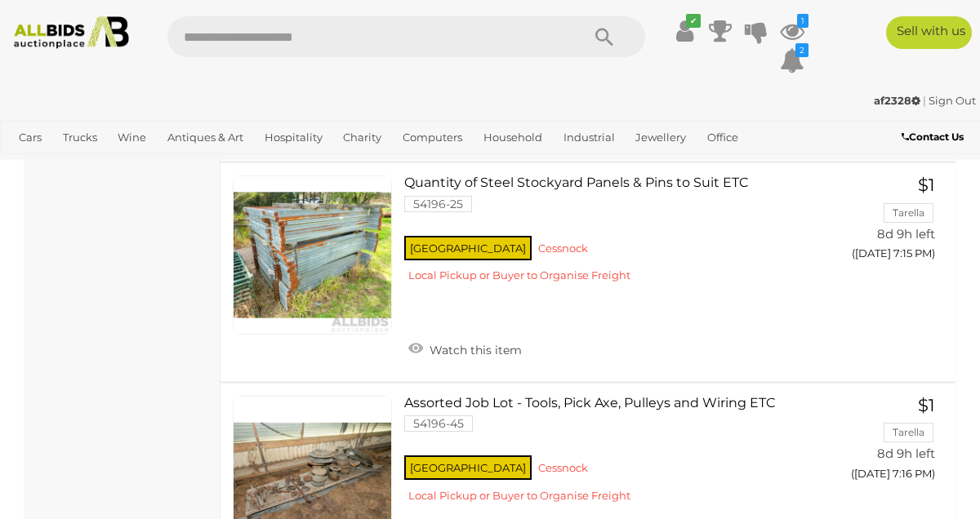
scroll to position [11460, 0]
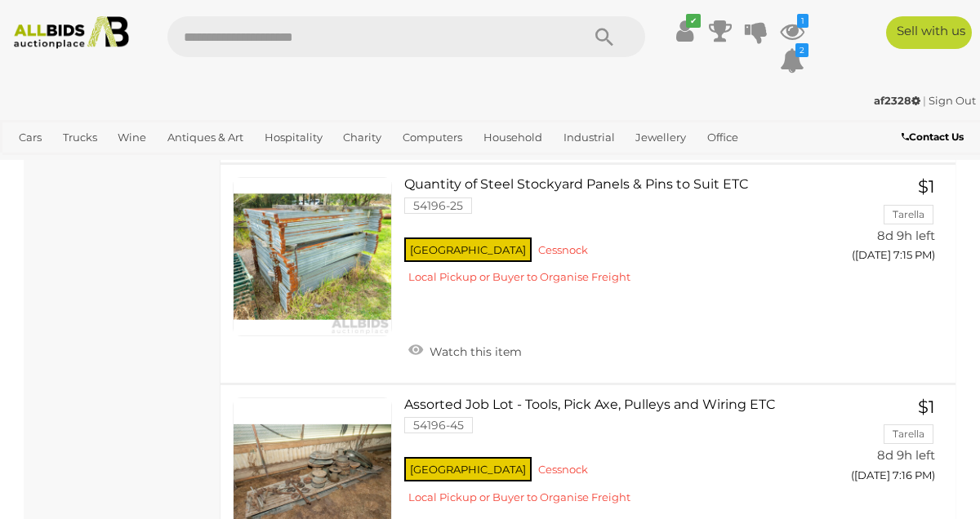
click at [332, 231] on link at bounding box center [312, 256] width 159 height 159
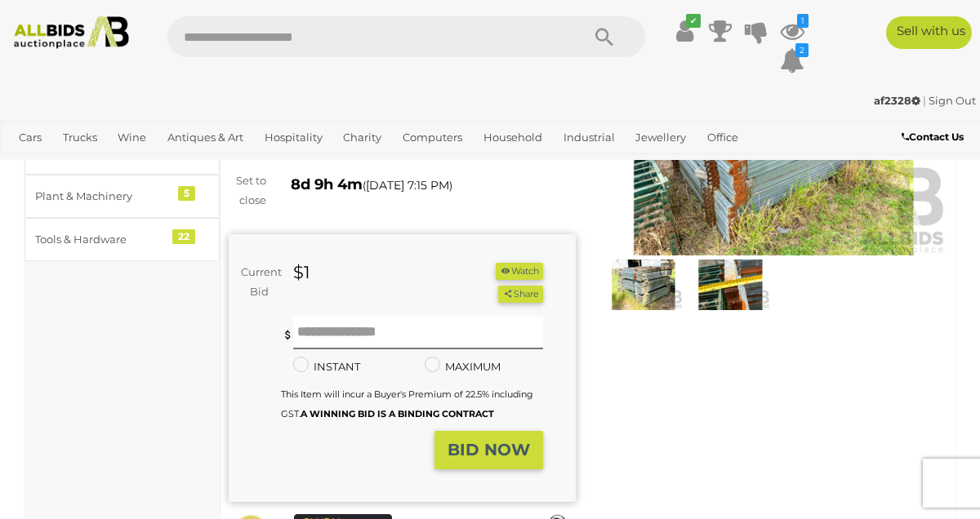
scroll to position [176, 0]
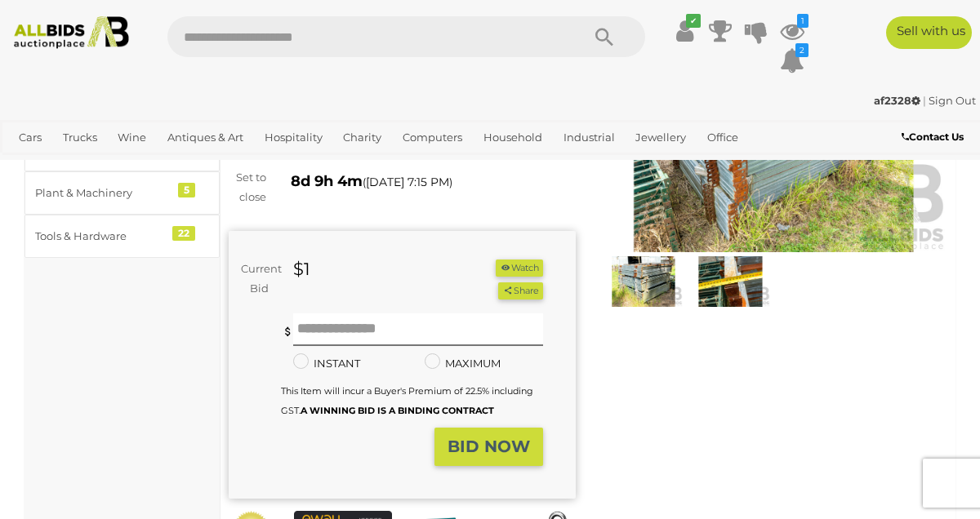
click at [506, 263] on icon "button" at bounding box center [505, 267] width 11 height 9
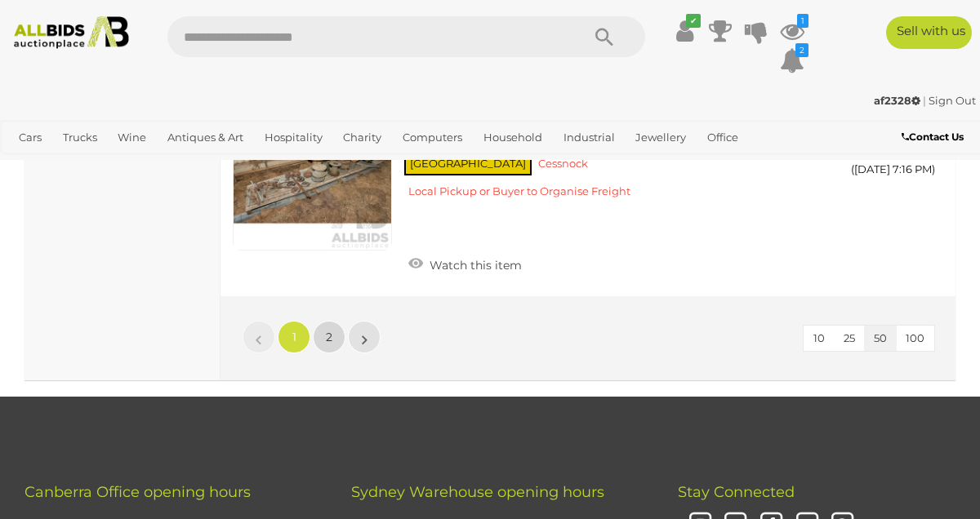
click at [329, 330] on span "2" at bounding box center [329, 337] width 7 height 15
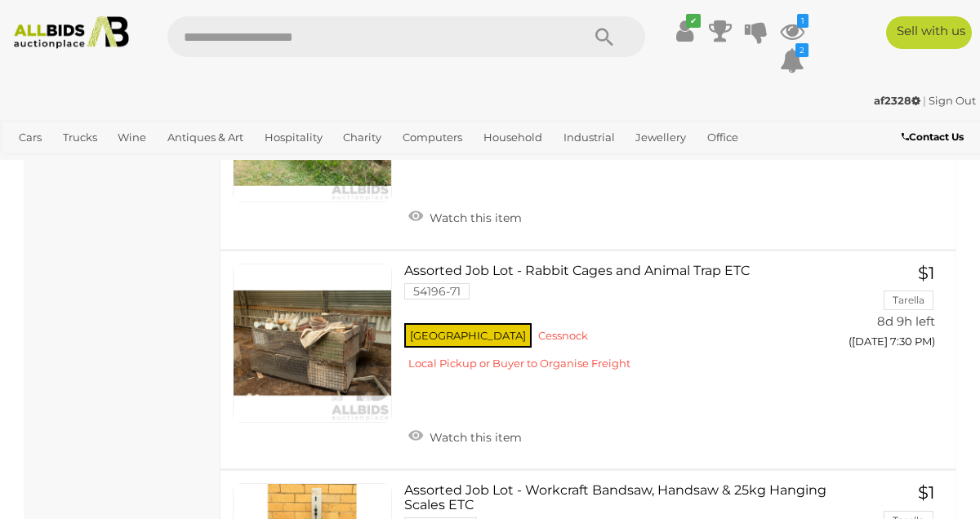
scroll to position [2457, 0]
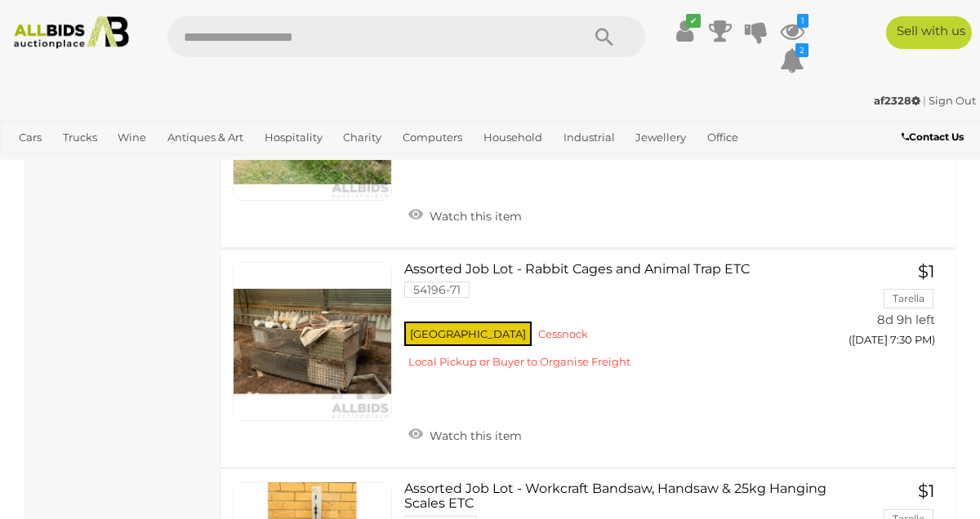
click at [307, 321] on link at bounding box center [312, 341] width 159 height 159
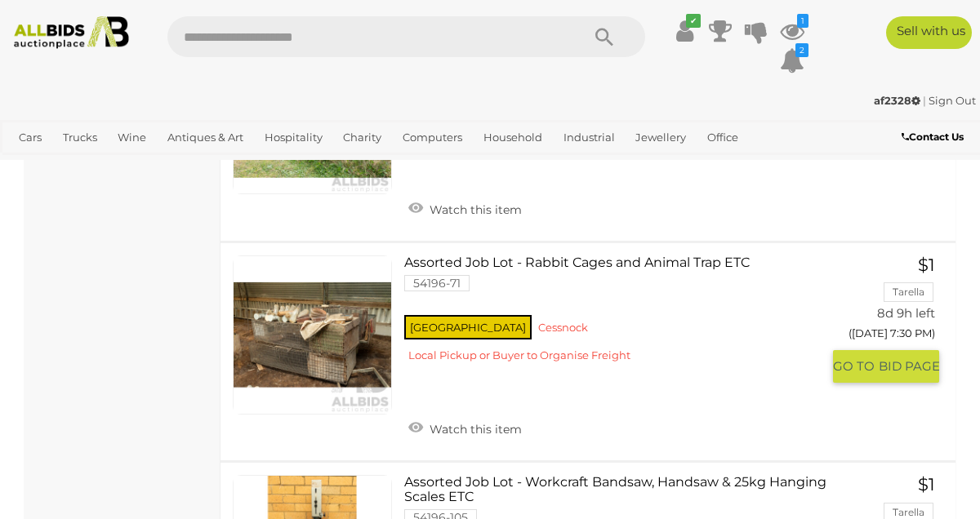
scroll to position [2503, 0]
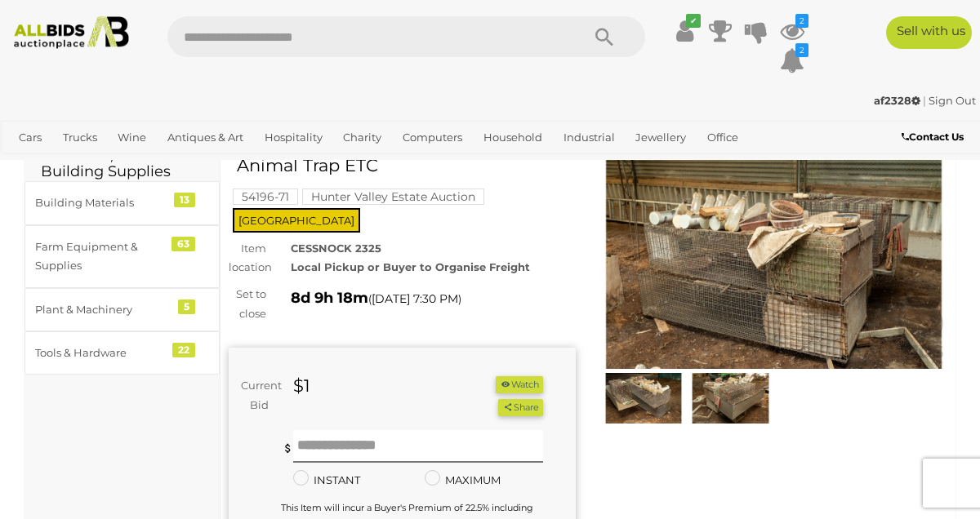
scroll to position [56, 0]
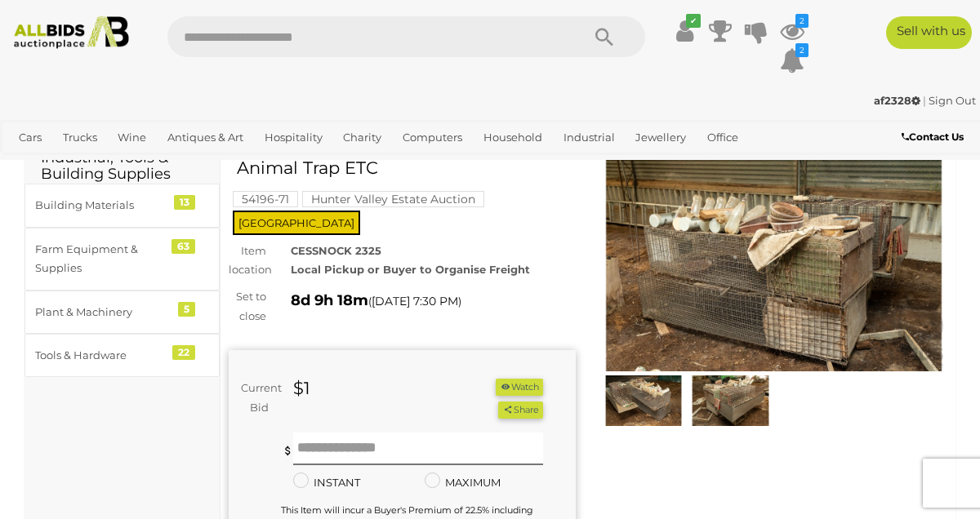
click at [651, 398] on img at bounding box center [643, 401] width 78 height 51
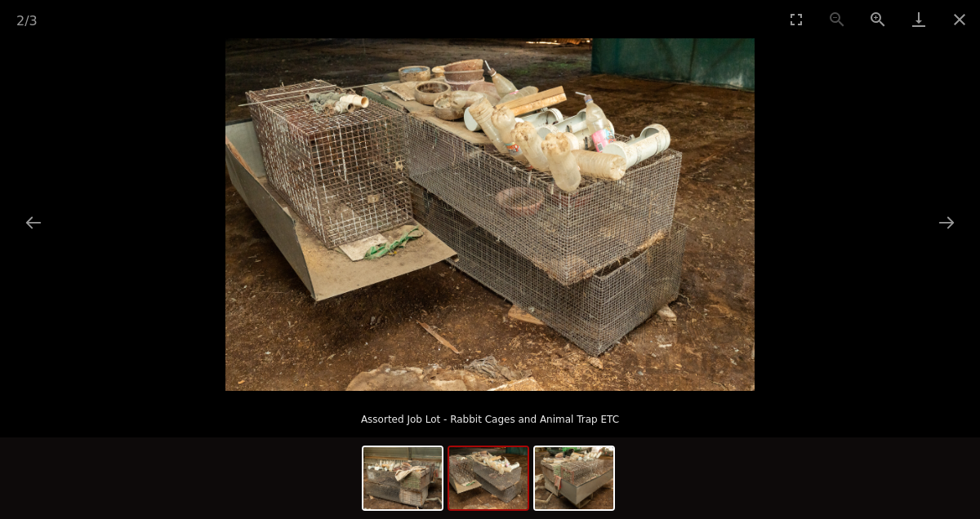
click at [939, 229] on button "Next slide" at bounding box center [946, 223] width 34 height 32
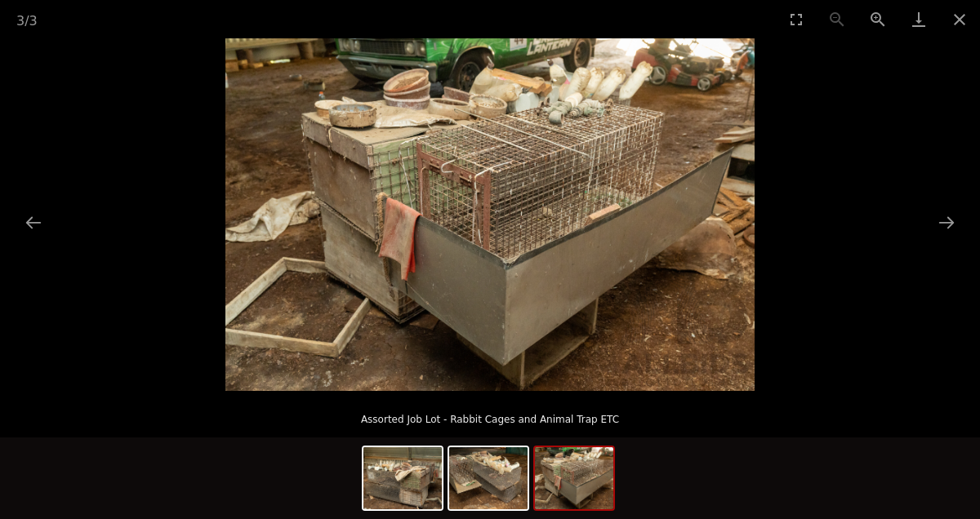
click at [944, 227] on button "Next slide" at bounding box center [946, 223] width 34 height 32
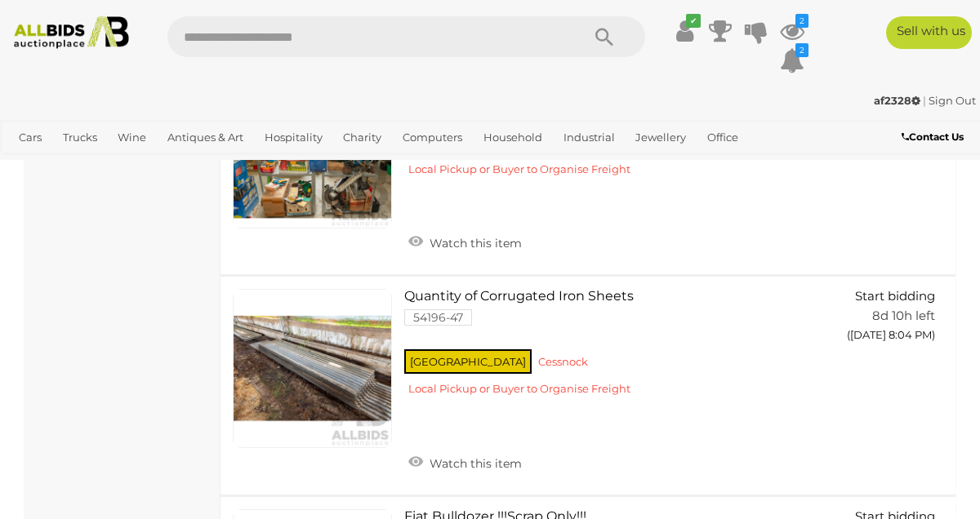
scroll to position [7122, 0]
click at [323, 339] on link at bounding box center [312, 367] width 159 height 159
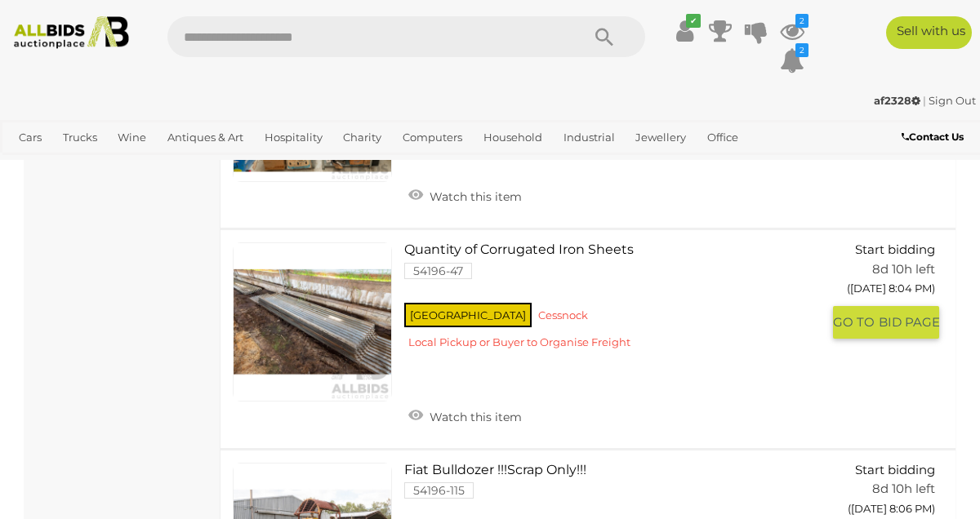
scroll to position [7201, 0]
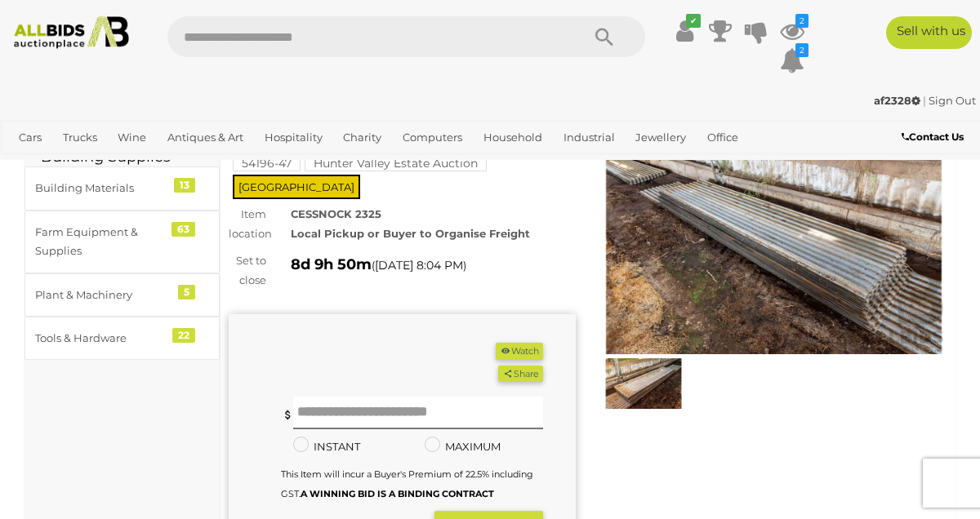
scroll to position [61, 0]
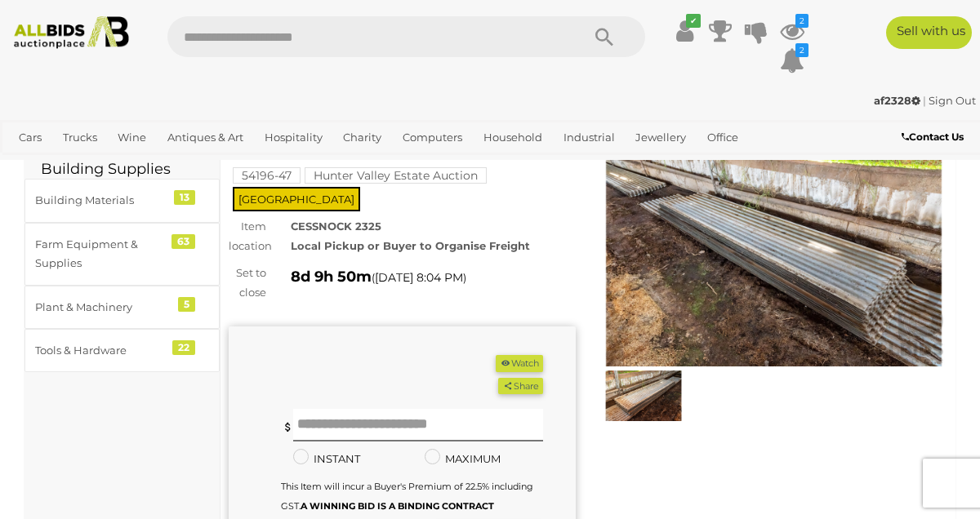
click at [506, 358] on icon "button" at bounding box center [505, 362] width 11 height 9
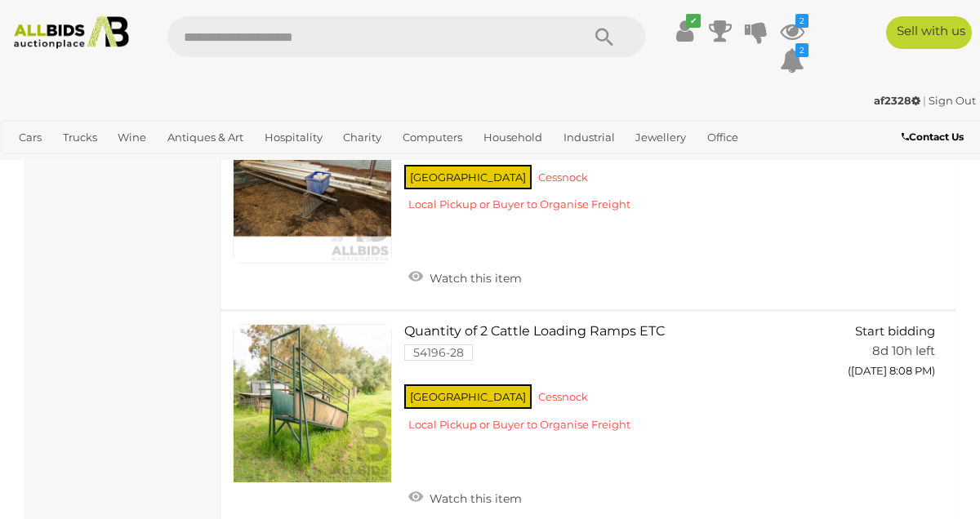
scroll to position [7748, 0]
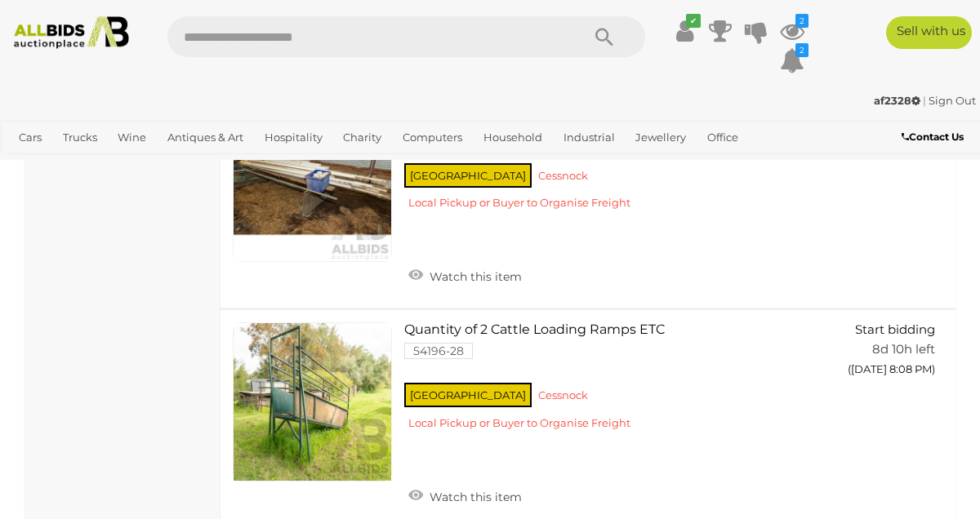
click at [313, 396] on link at bounding box center [312, 401] width 159 height 159
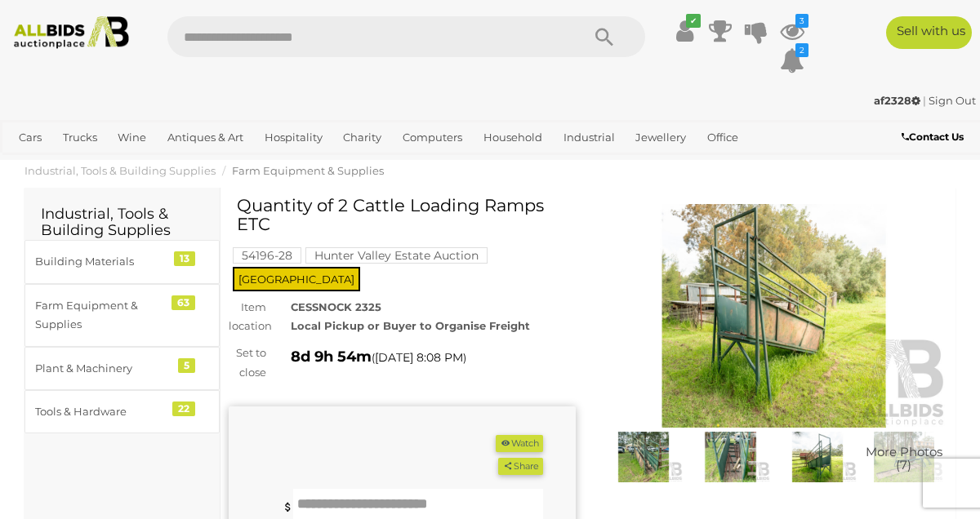
click at [811, 456] on img at bounding box center [817, 457] width 78 height 51
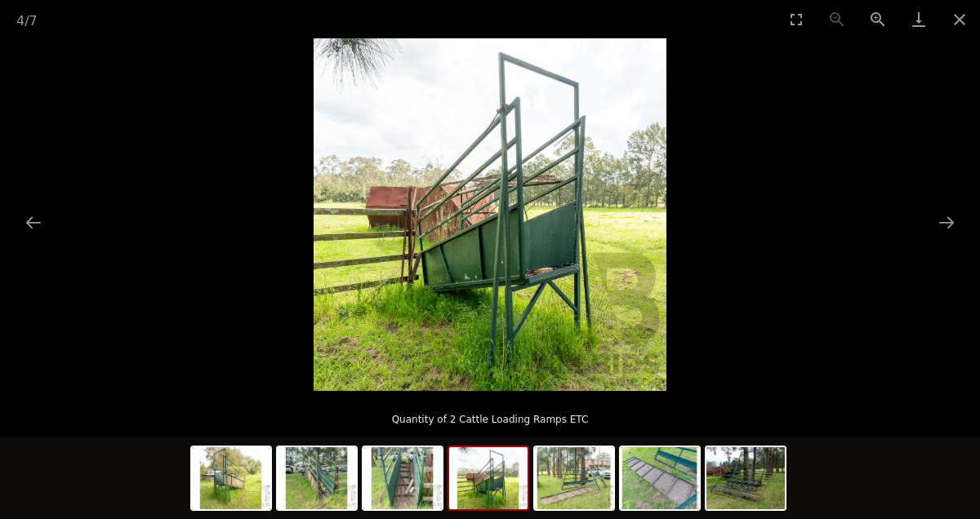
click at [940, 227] on button "Next slide" at bounding box center [946, 223] width 34 height 32
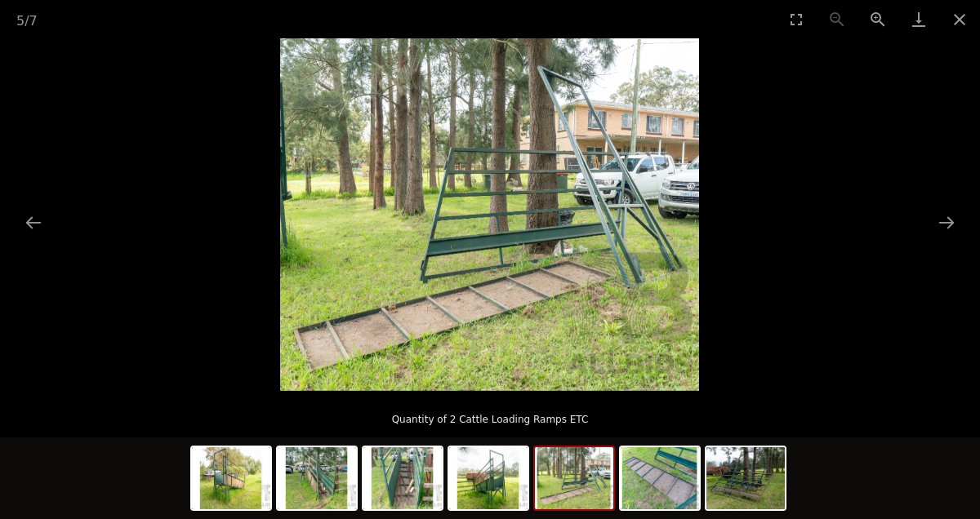
click at [935, 220] on button "Next slide" at bounding box center [946, 223] width 34 height 32
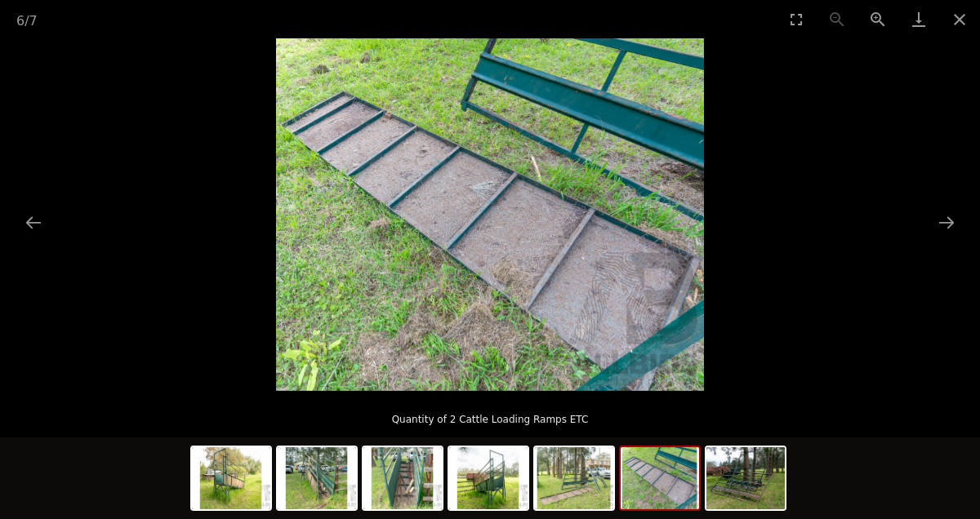
click at [930, 225] on button "Next slide" at bounding box center [946, 223] width 34 height 32
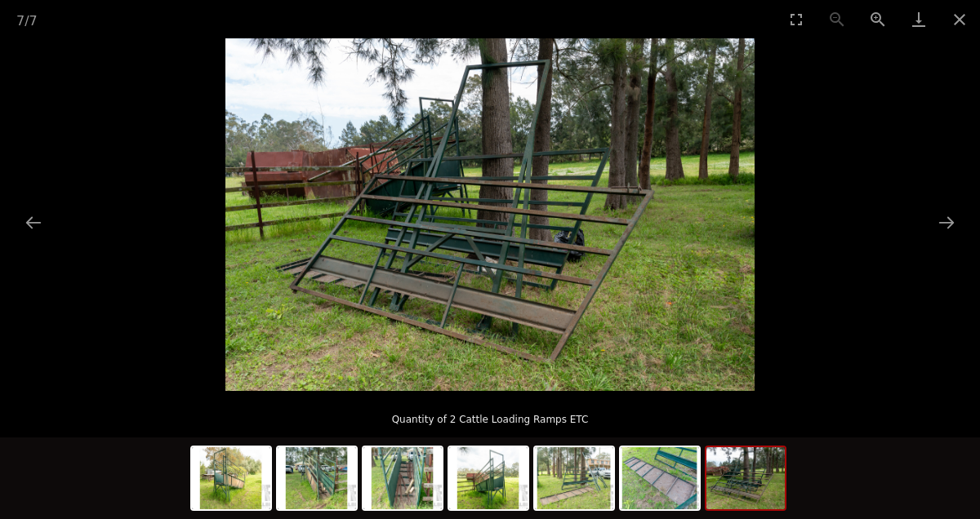
click at [932, 227] on button "Next slide" at bounding box center [946, 223] width 34 height 32
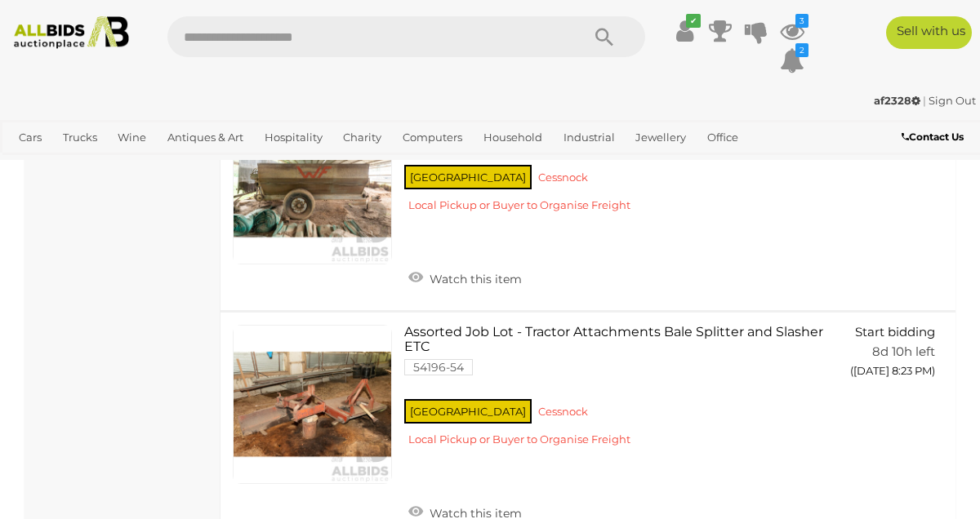
scroll to position [10411, 0]
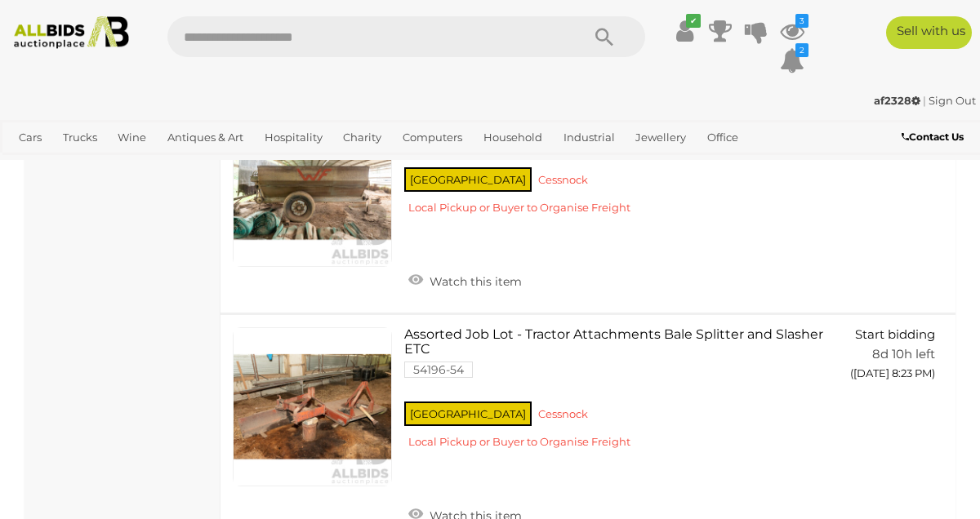
click at [328, 367] on link at bounding box center [312, 406] width 159 height 159
